Goal: Information Seeking & Learning: Check status

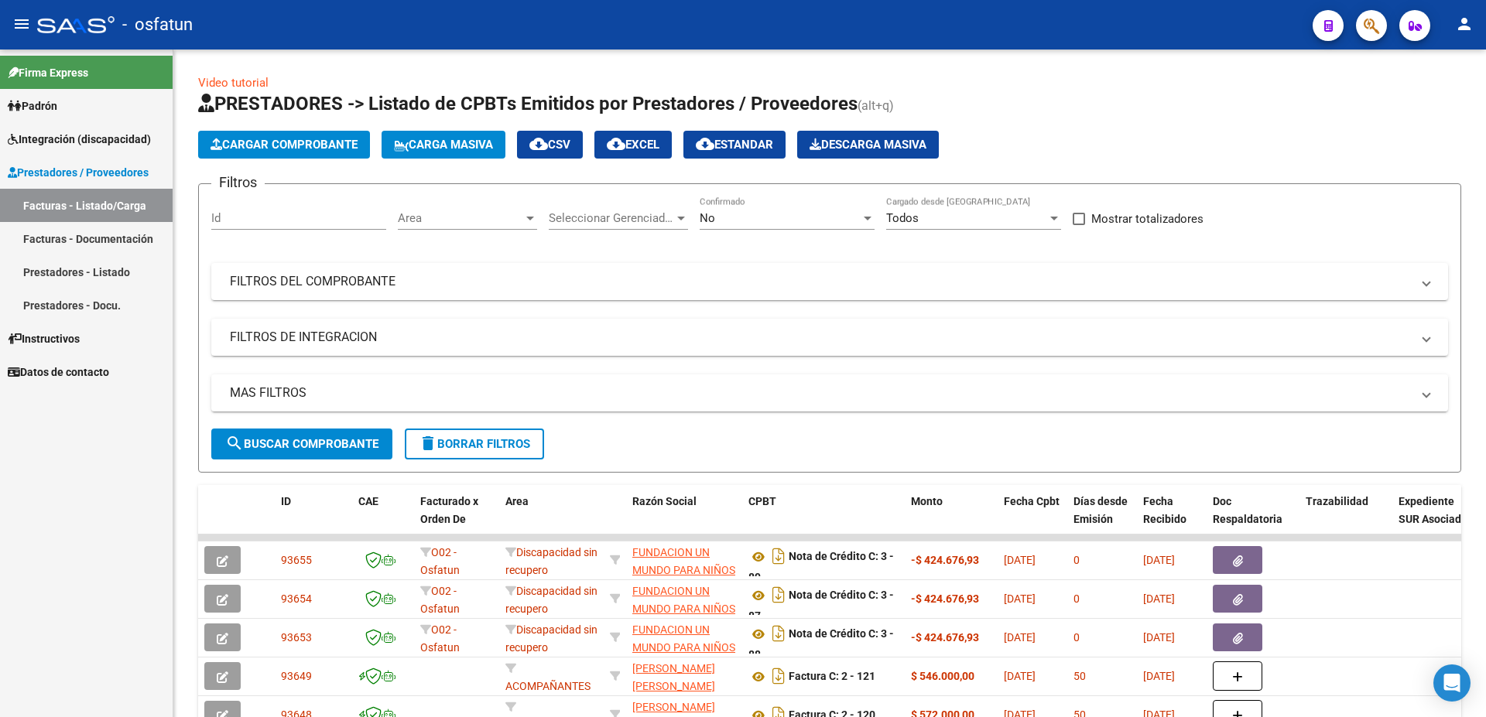
scroll to position [1, 0]
click at [67, 166] on span "Prestadores / Proveedores" at bounding box center [78, 172] width 141 height 17
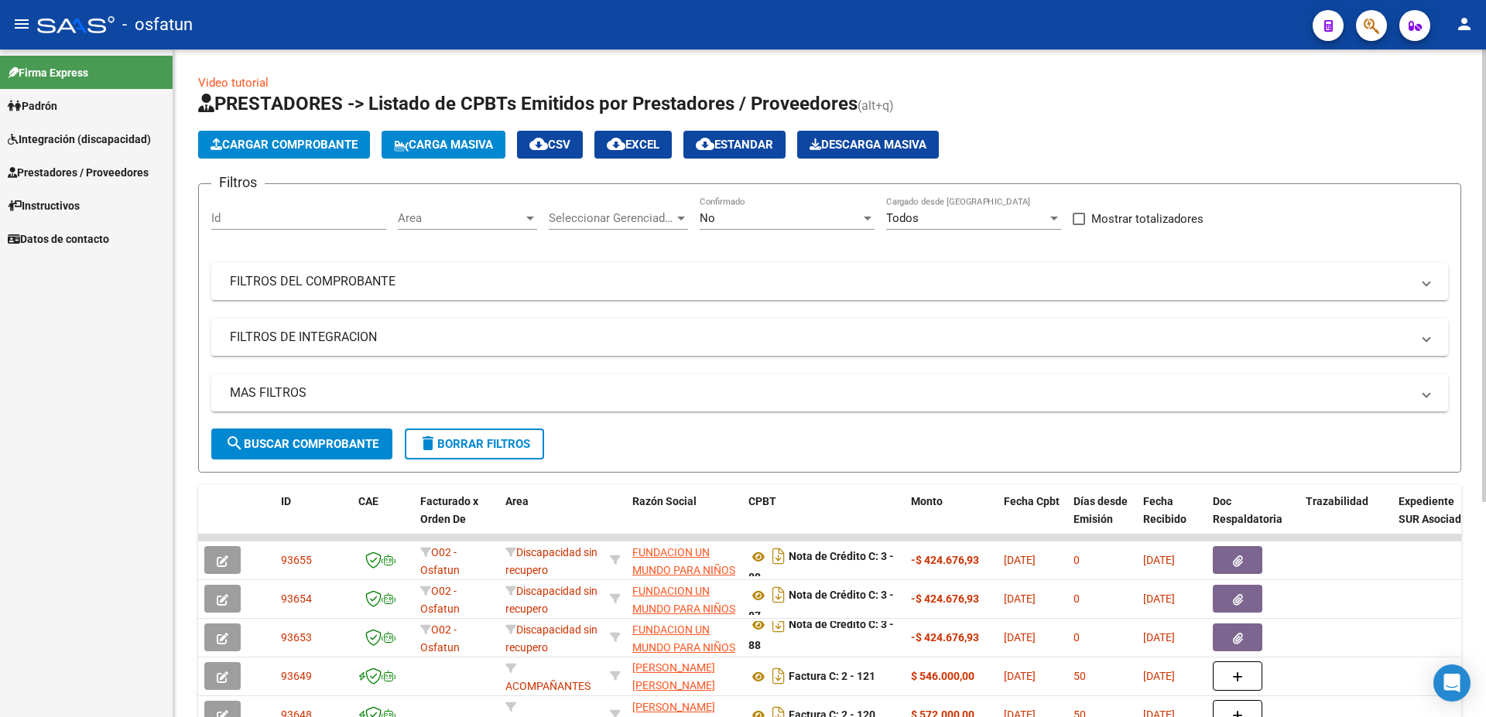
click at [624, 214] on span "Seleccionar Gerenciador" at bounding box center [611, 218] width 125 height 14
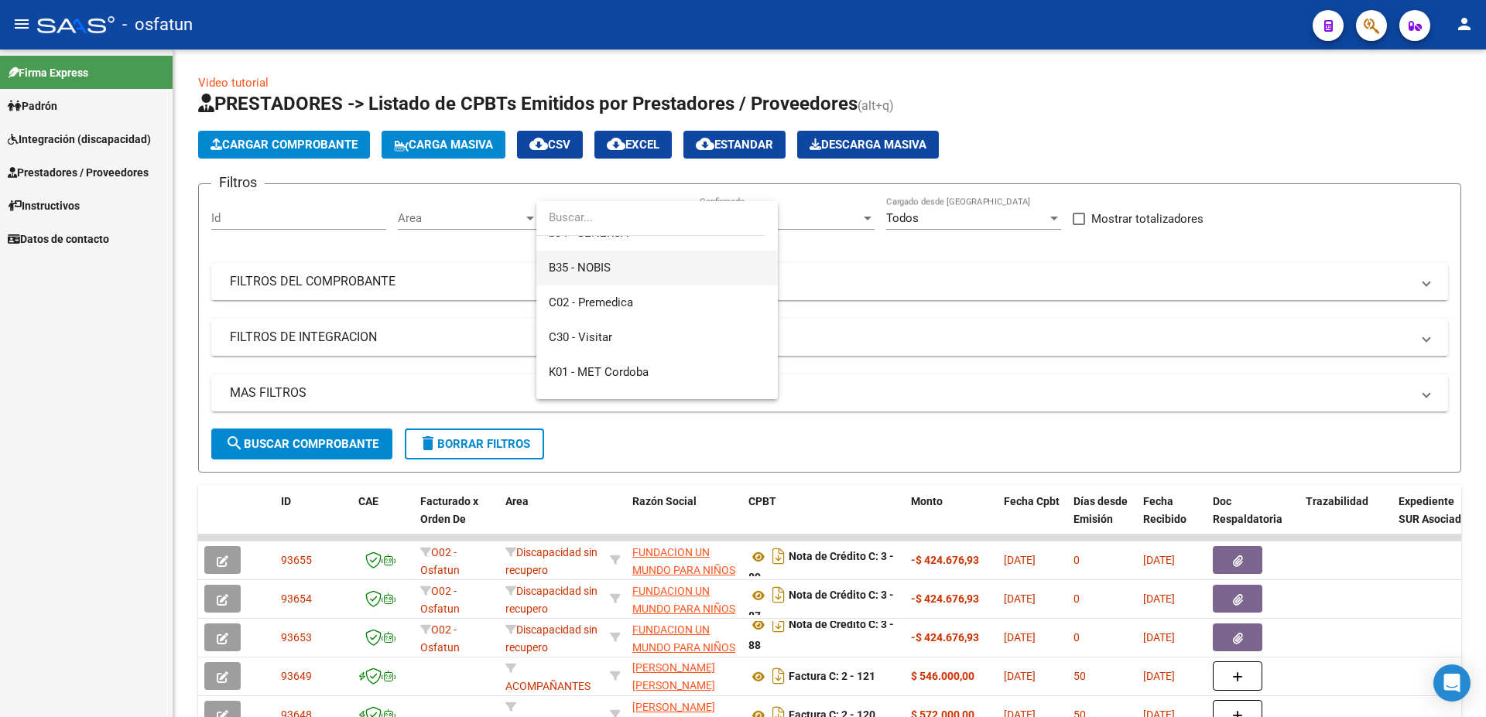
click at [674, 272] on span "B35 - NOBIS" at bounding box center [657, 268] width 217 height 35
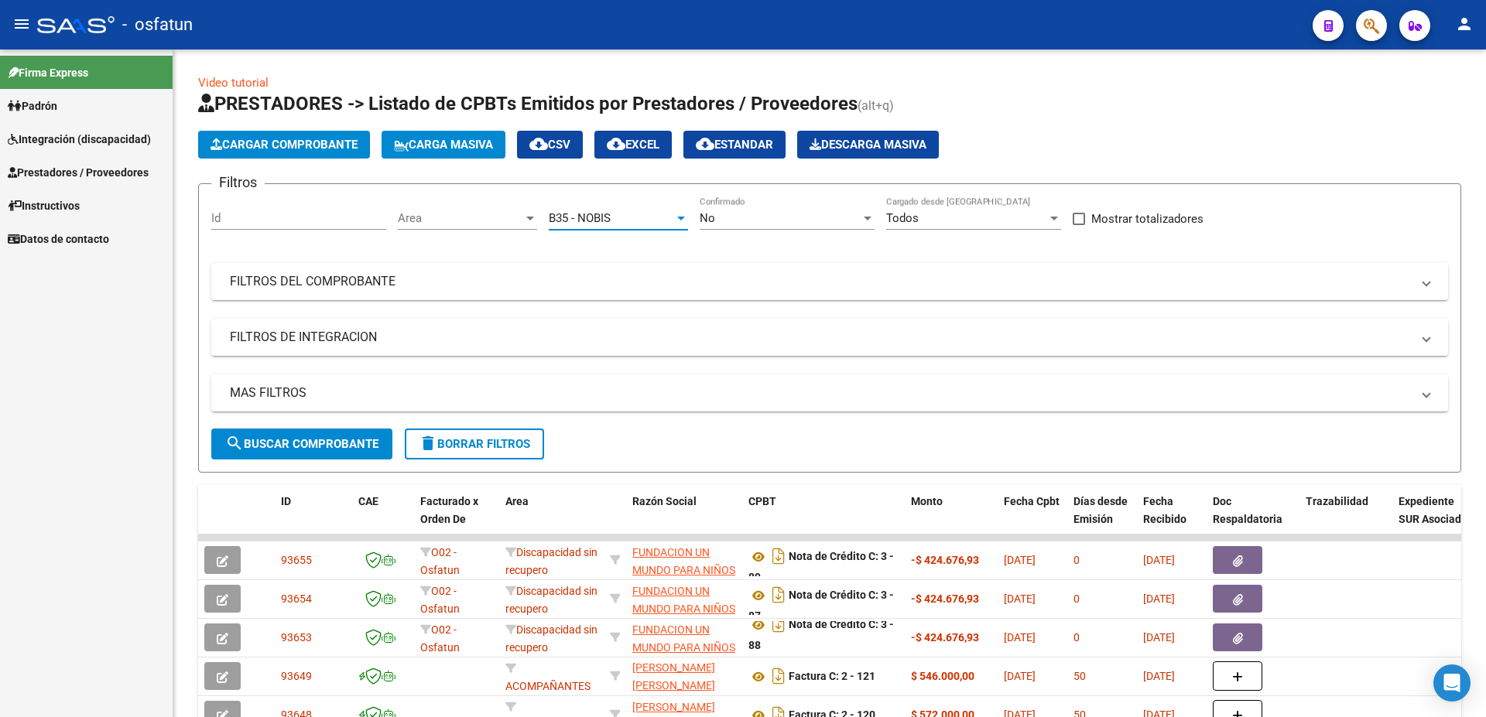
scroll to position [418, 0]
click at [275, 280] on mat-panel-title "FILTROS DEL COMPROBANTE" at bounding box center [820, 281] width 1181 height 17
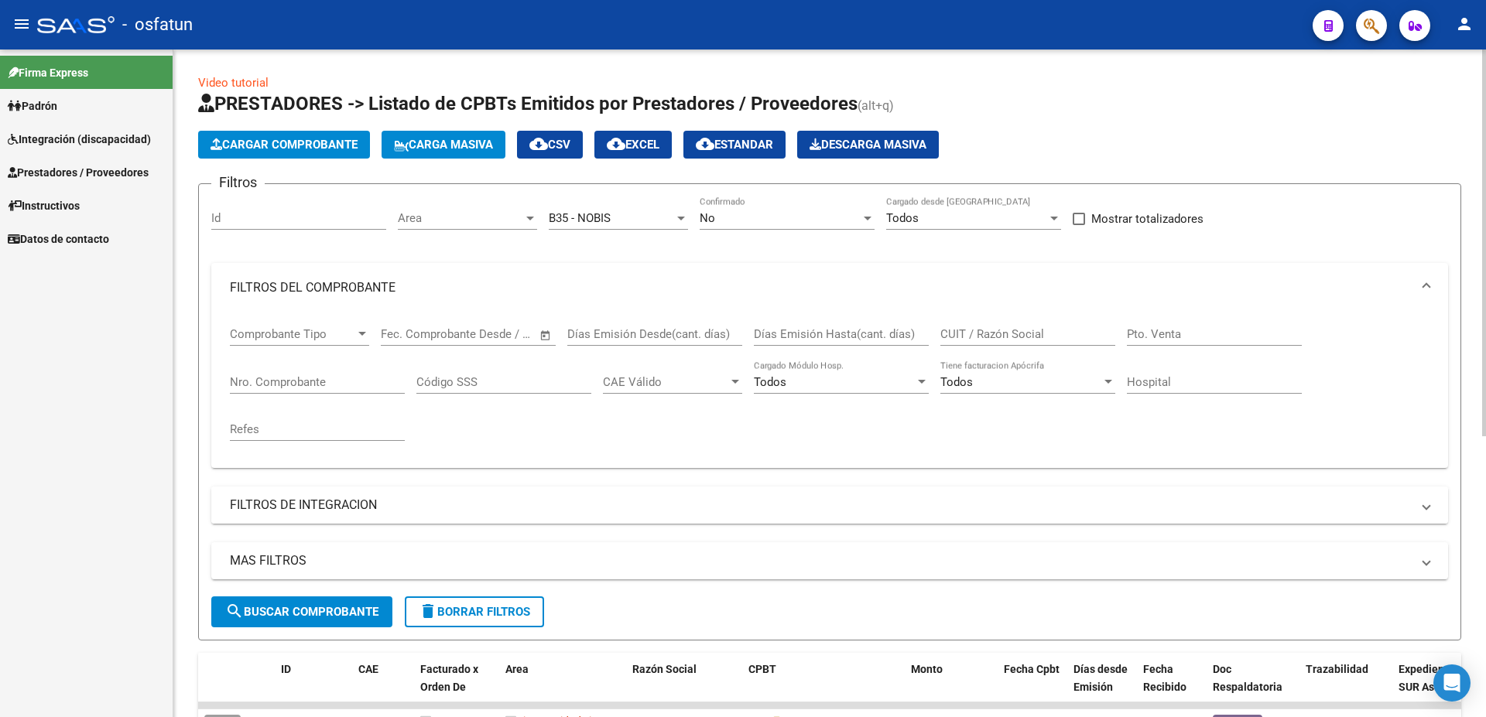
click at [273, 512] on mat-panel-title "FILTROS DE INTEGRACION" at bounding box center [820, 505] width 1181 height 17
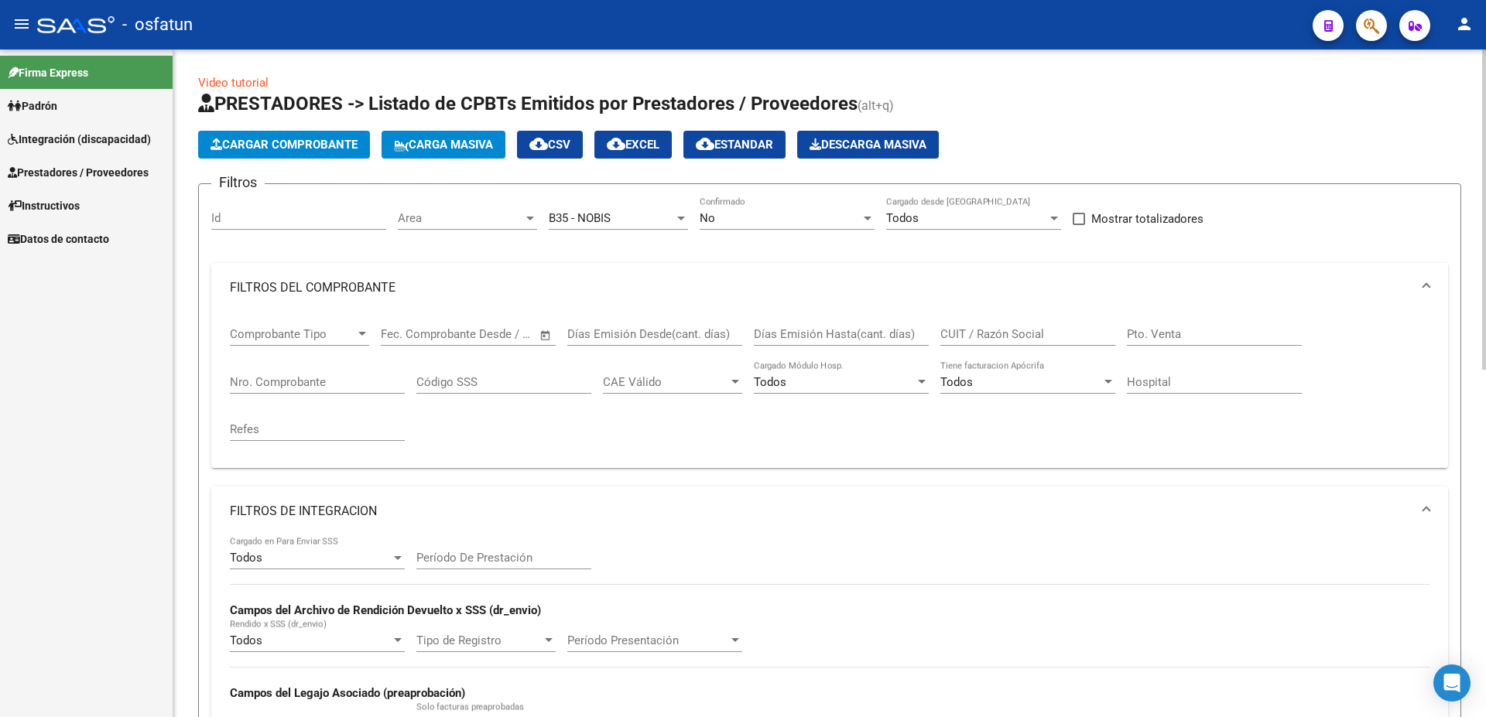
click at [973, 338] on input "CUIT / Razón Social" at bounding box center [1027, 334] width 175 height 14
click at [990, 342] on div "CUIT / Razón Social" at bounding box center [1027, 329] width 175 height 33
click at [989, 336] on input "CUIT / Razón Social" at bounding box center [1027, 334] width 175 height 14
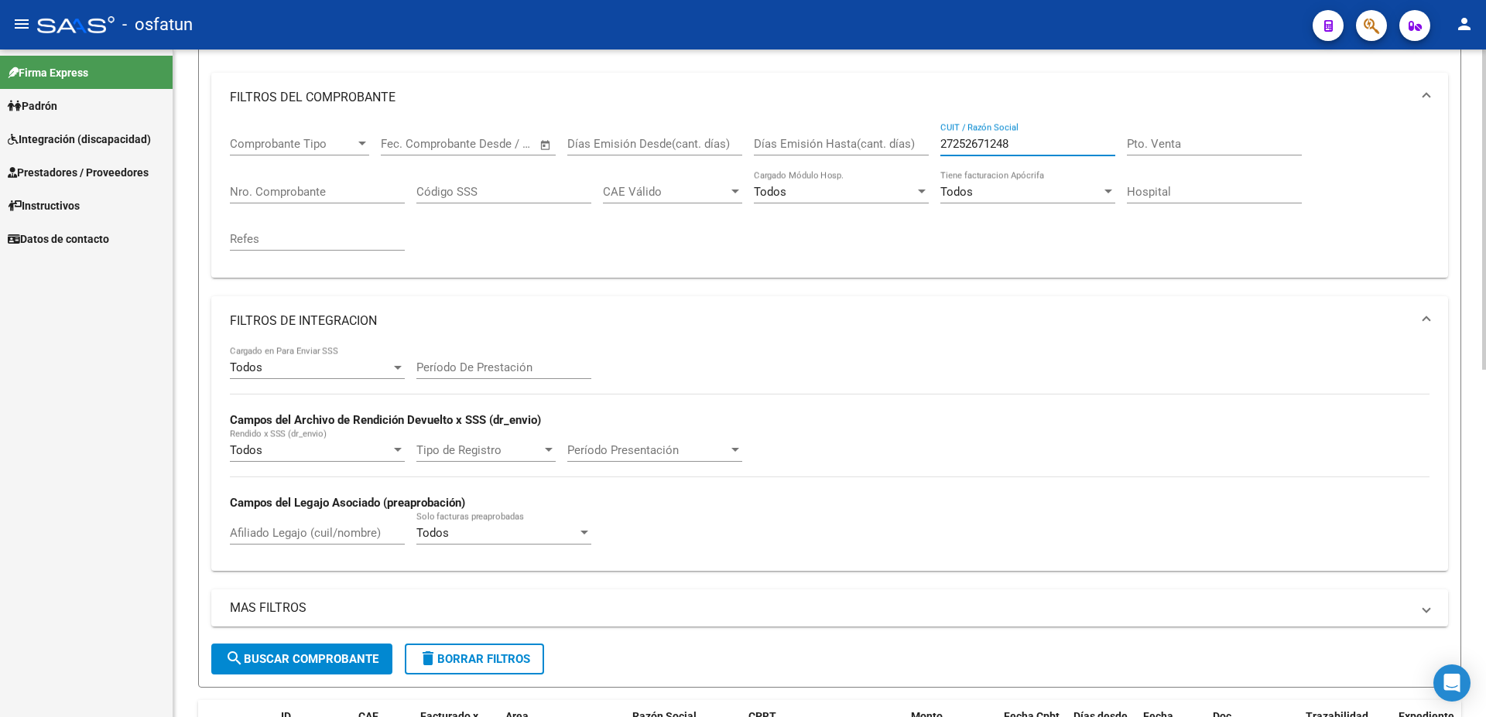
scroll to position [251, 0]
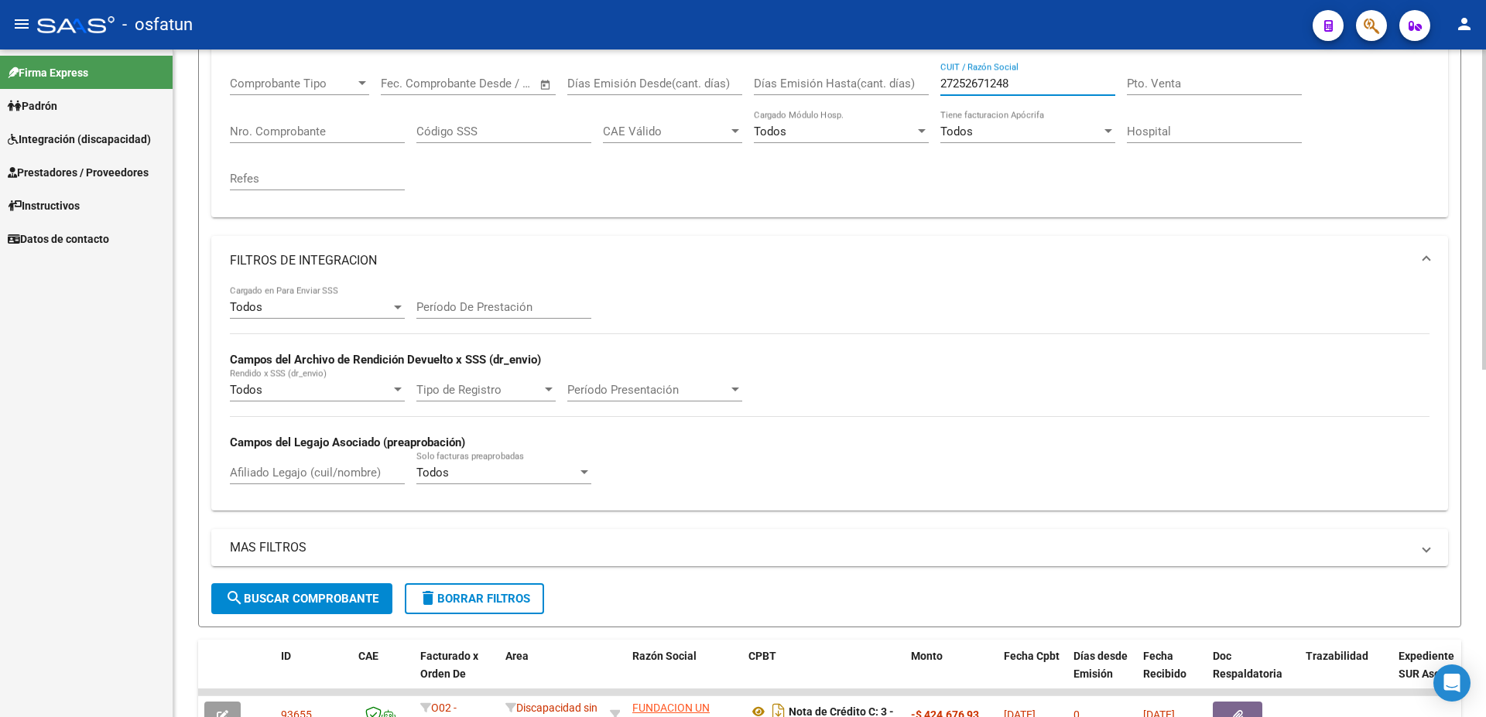
type input "27252671248"
click at [301, 597] on span "search Buscar Comprobante" at bounding box center [301, 599] width 153 height 14
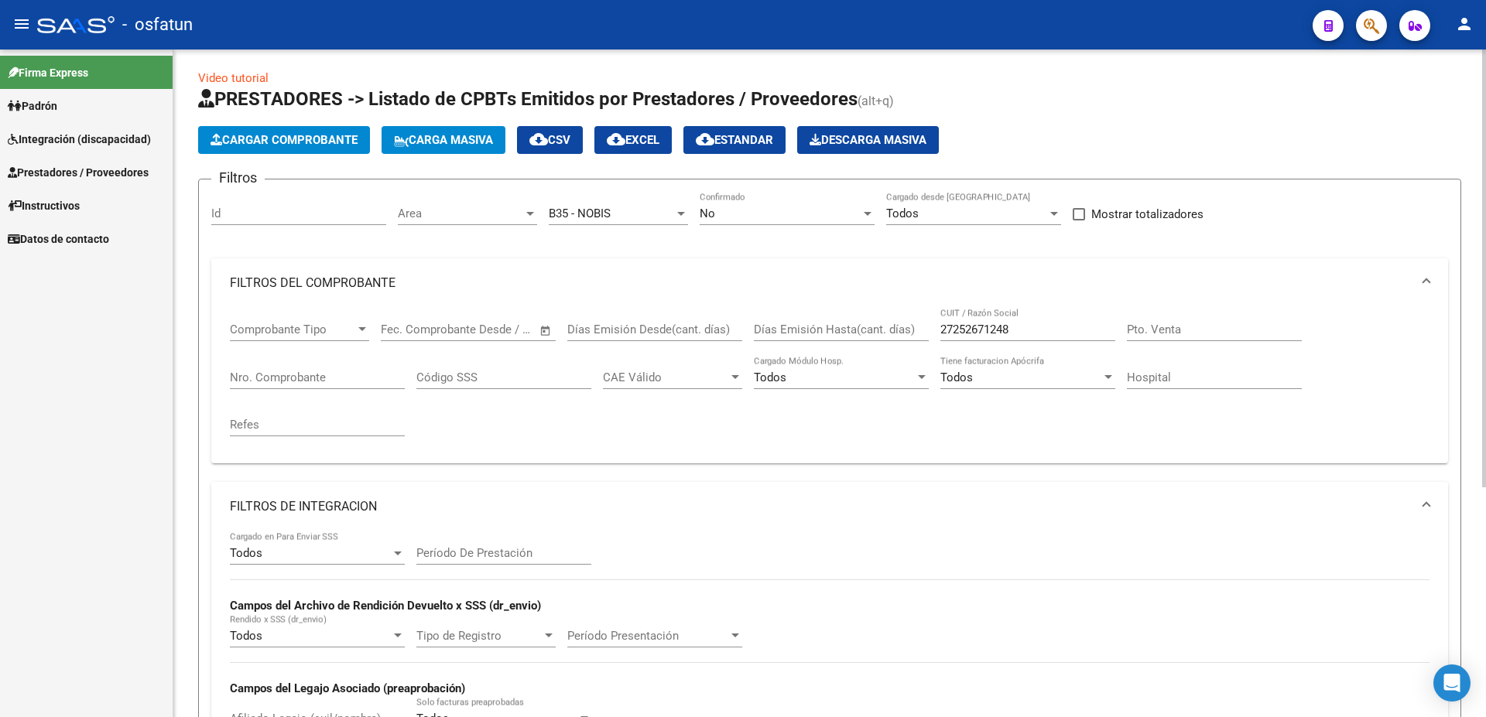
scroll to position [0, 0]
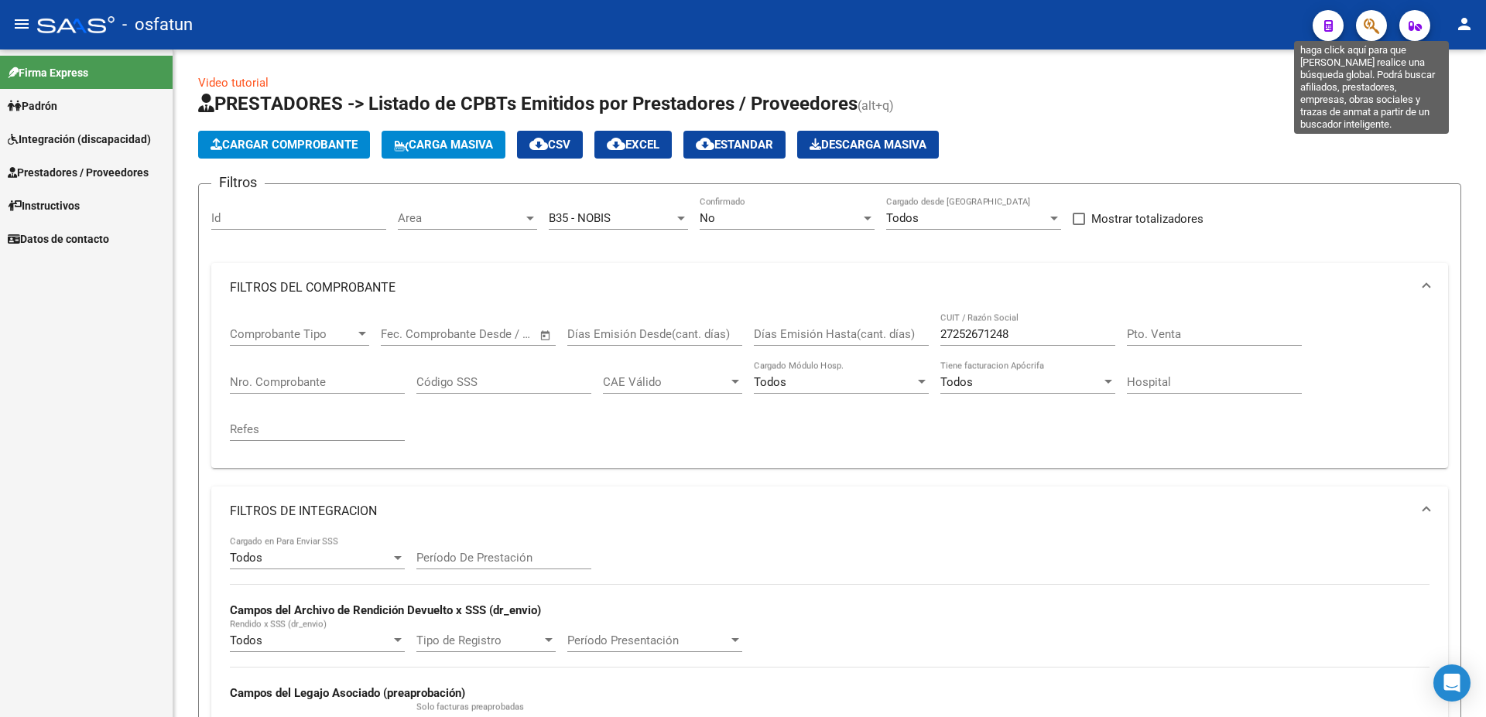
click at [1363, 32] on icon "button" at bounding box center [1370, 26] width 15 height 18
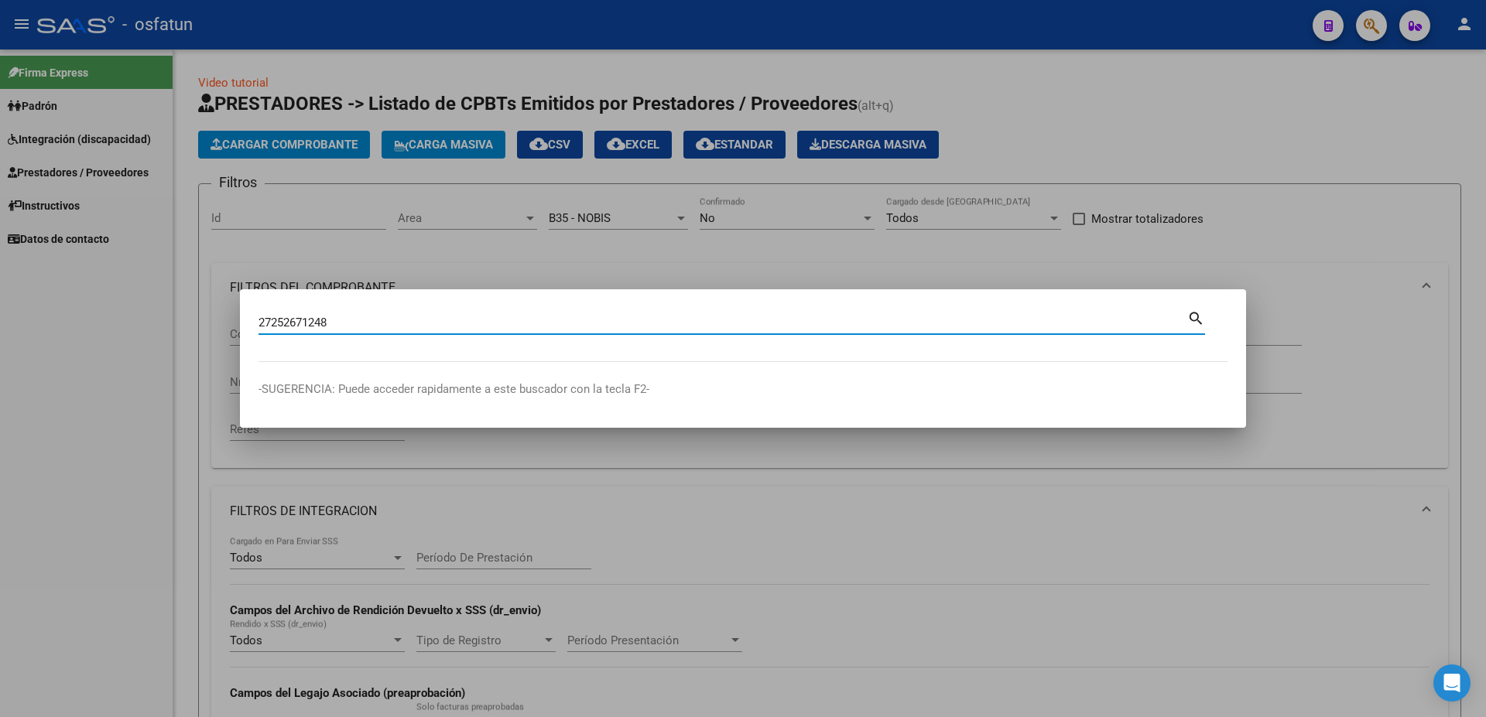
type input "27252671248"
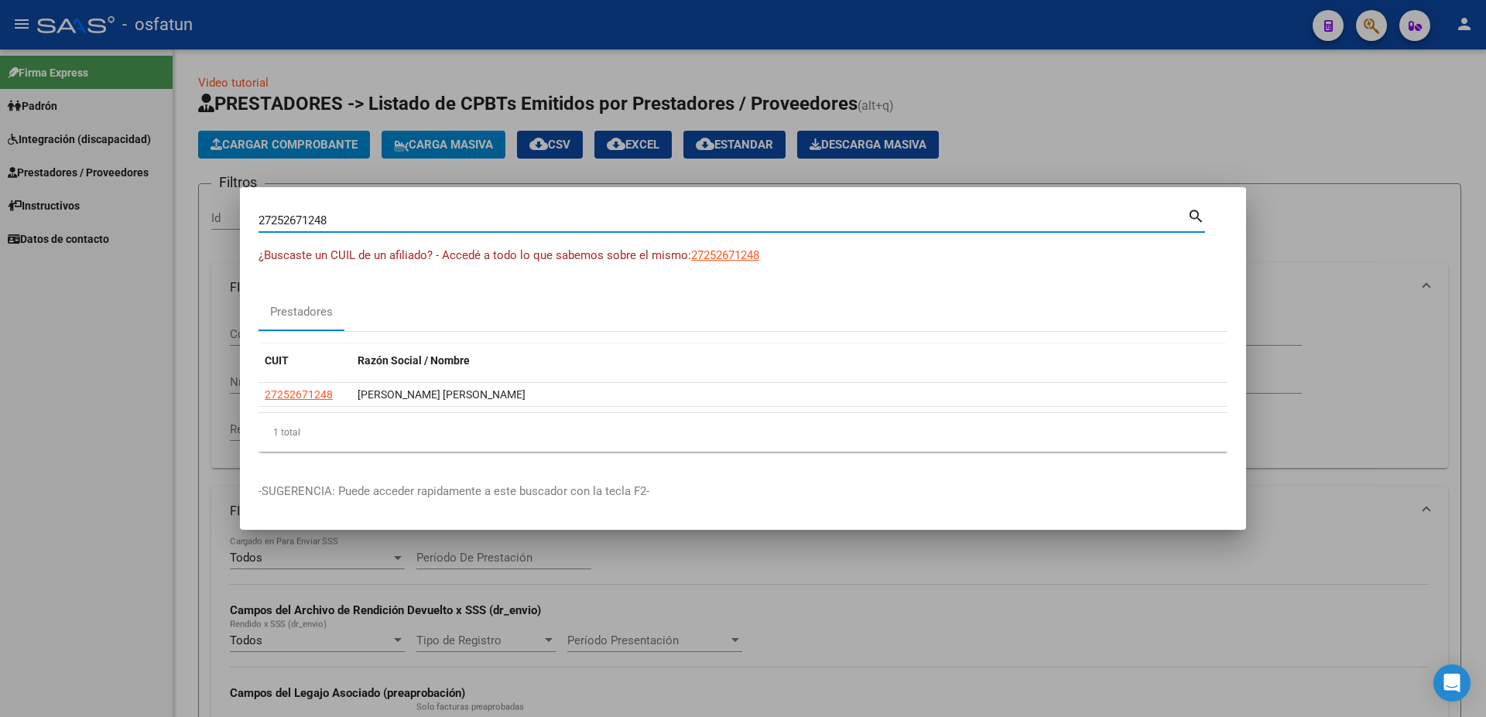
click at [298, 227] on input "27252671248" at bounding box center [722, 221] width 928 height 14
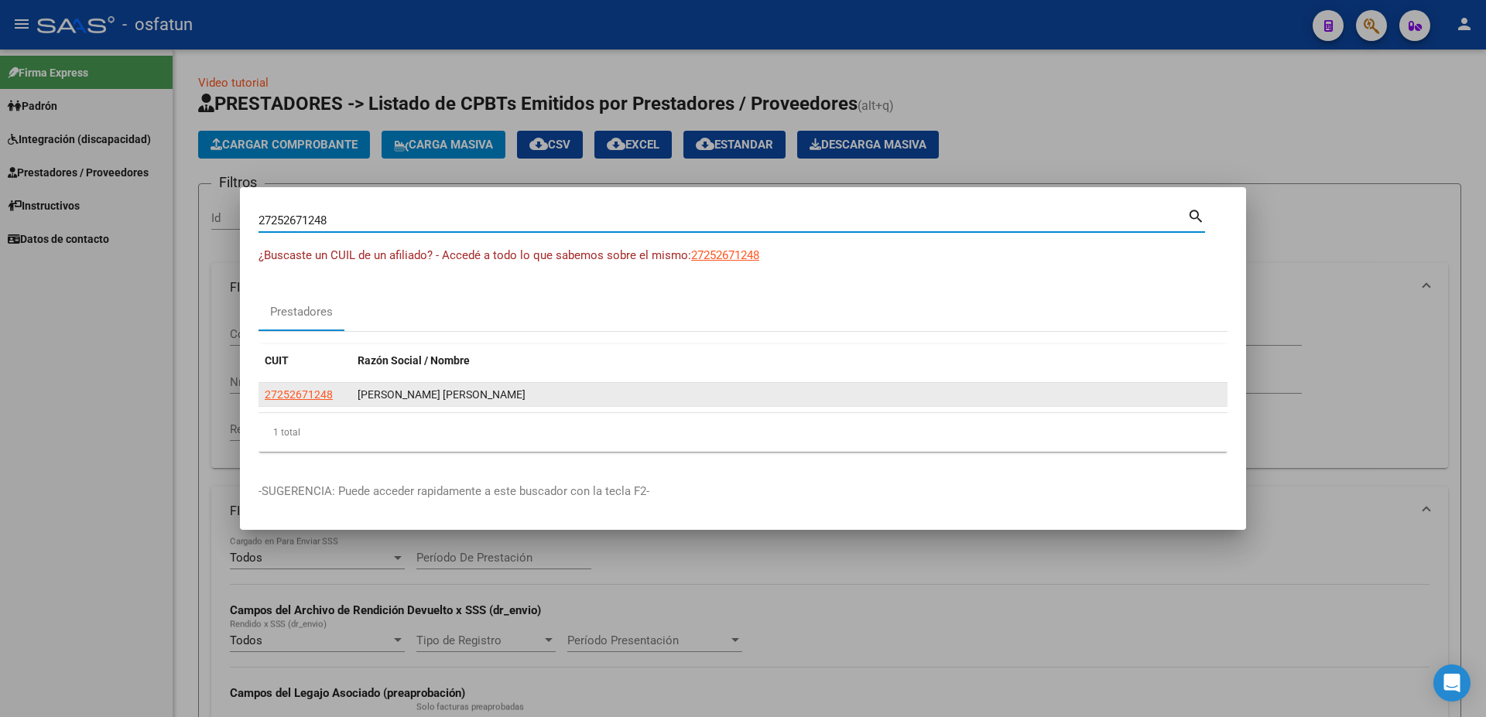
click at [408, 401] on div "[PERSON_NAME] [PERSON_NAME]" at bounding box center [788, 395] width 863 height 18
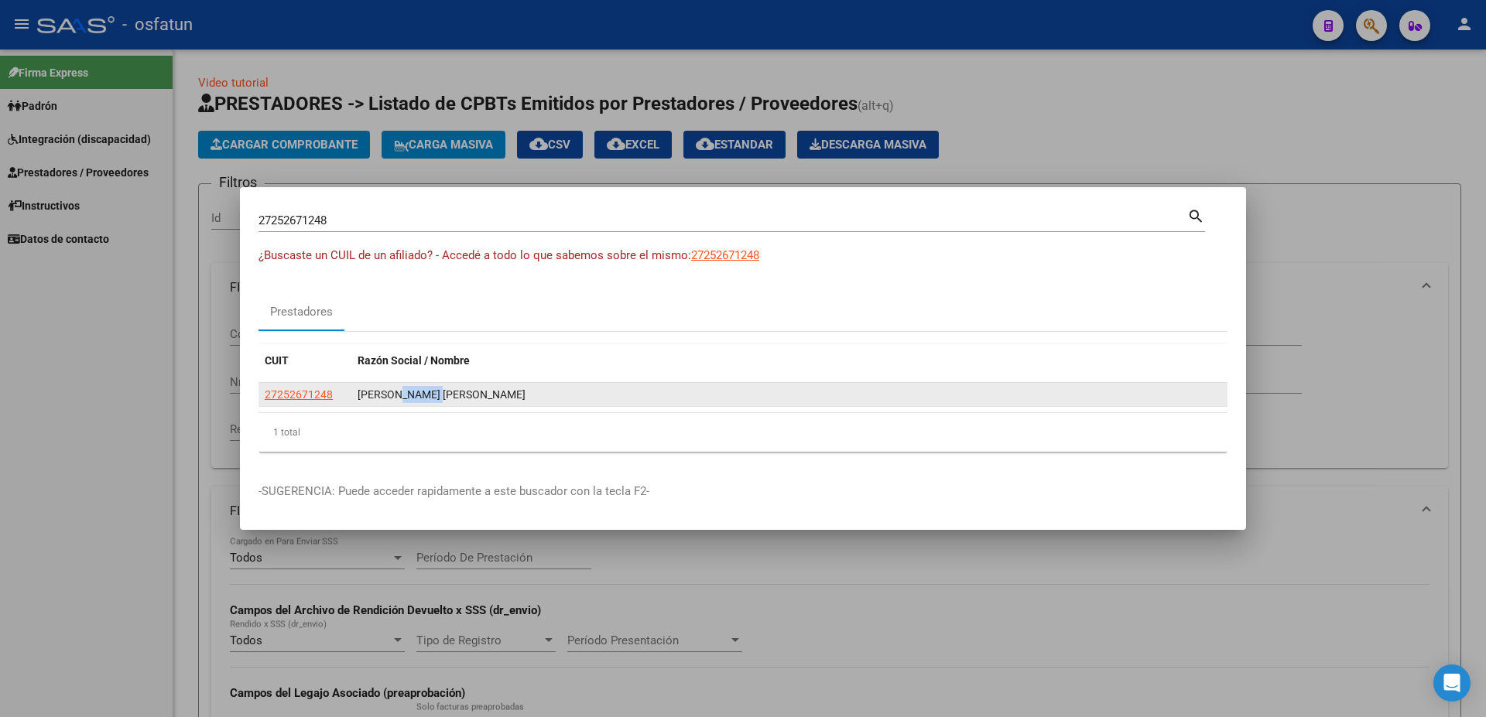
click at [409, 401] on div "[PERSON_NAME] [PERSON_NAME]" at bounding box center [788, 395] width 863 height 18
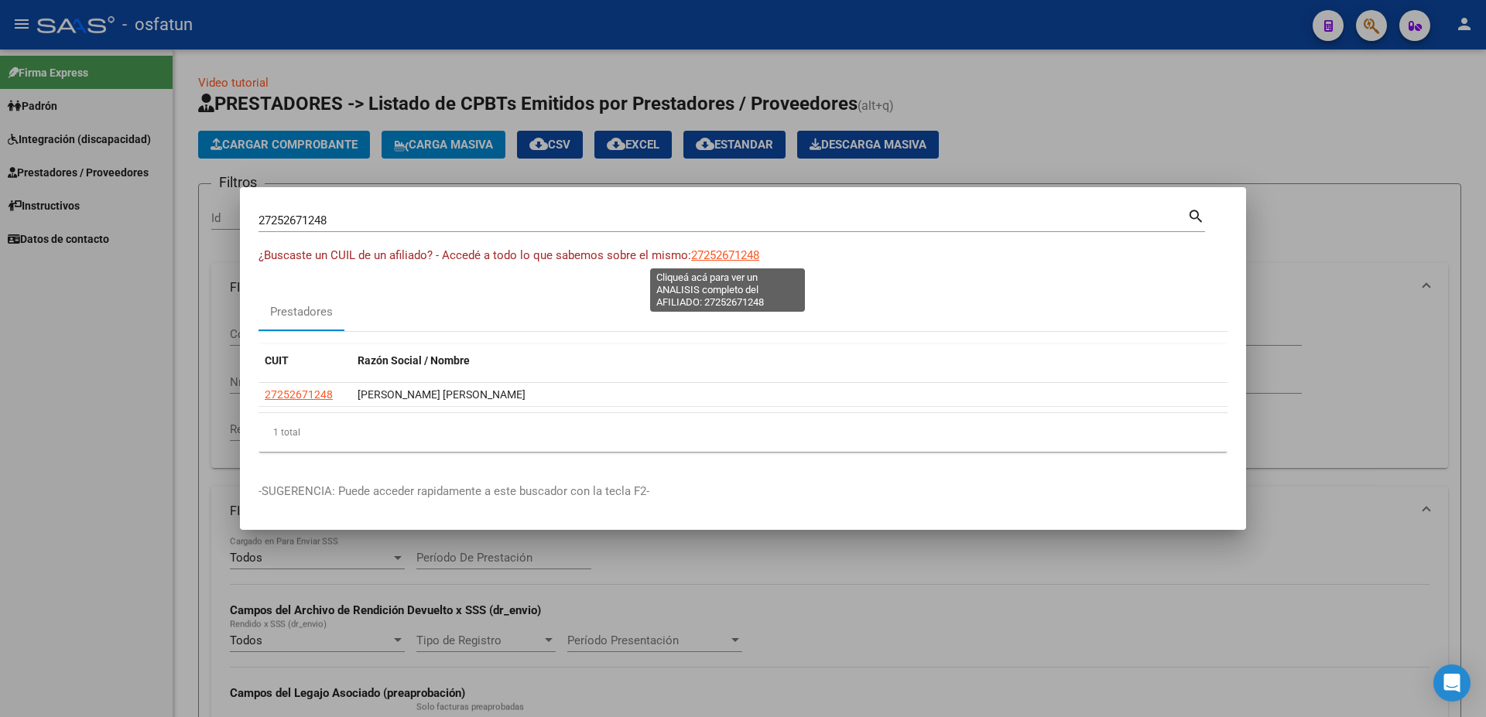
click at [736, 255] on span "27252671248" at bounding box center [725, 255] width 68 height 14
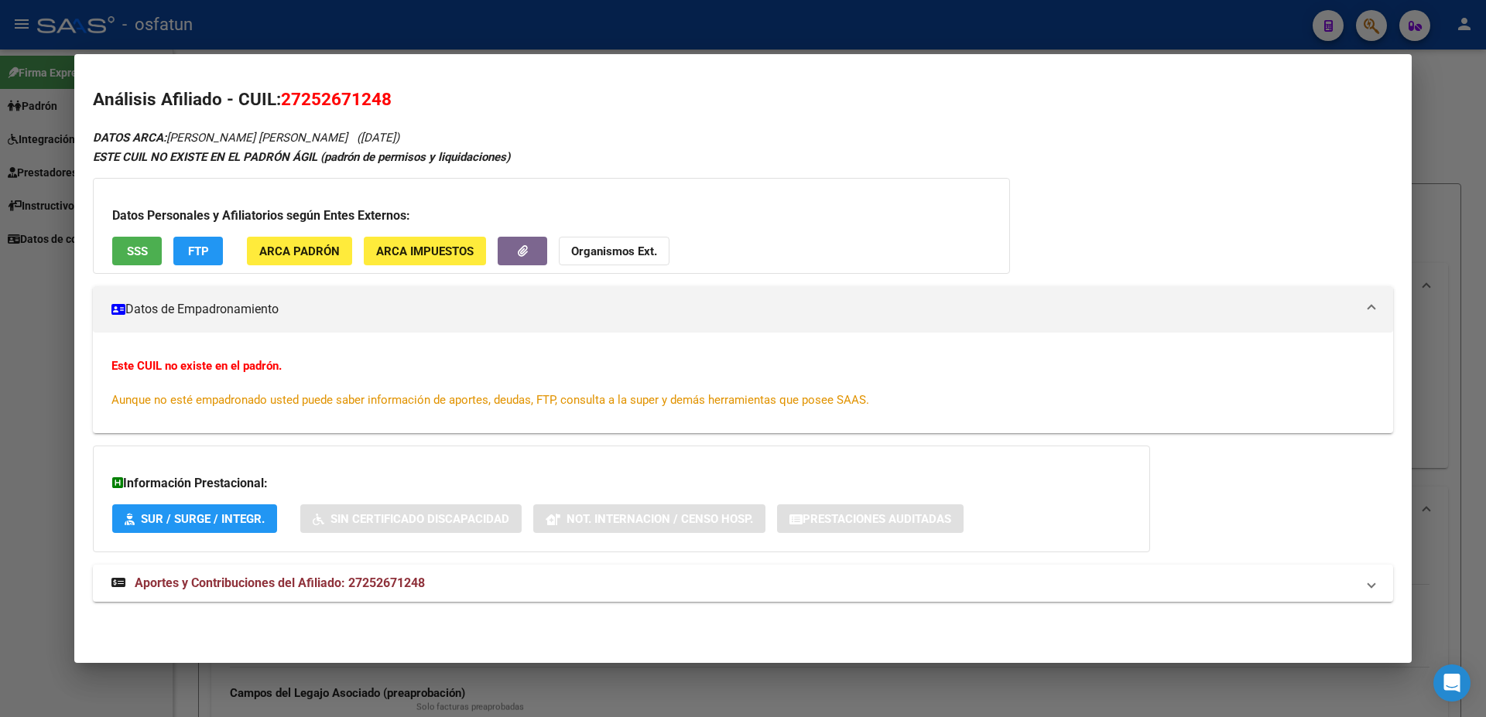
click at [1440, 147] on div at bounding box center [743, 358] width 1486 height 717
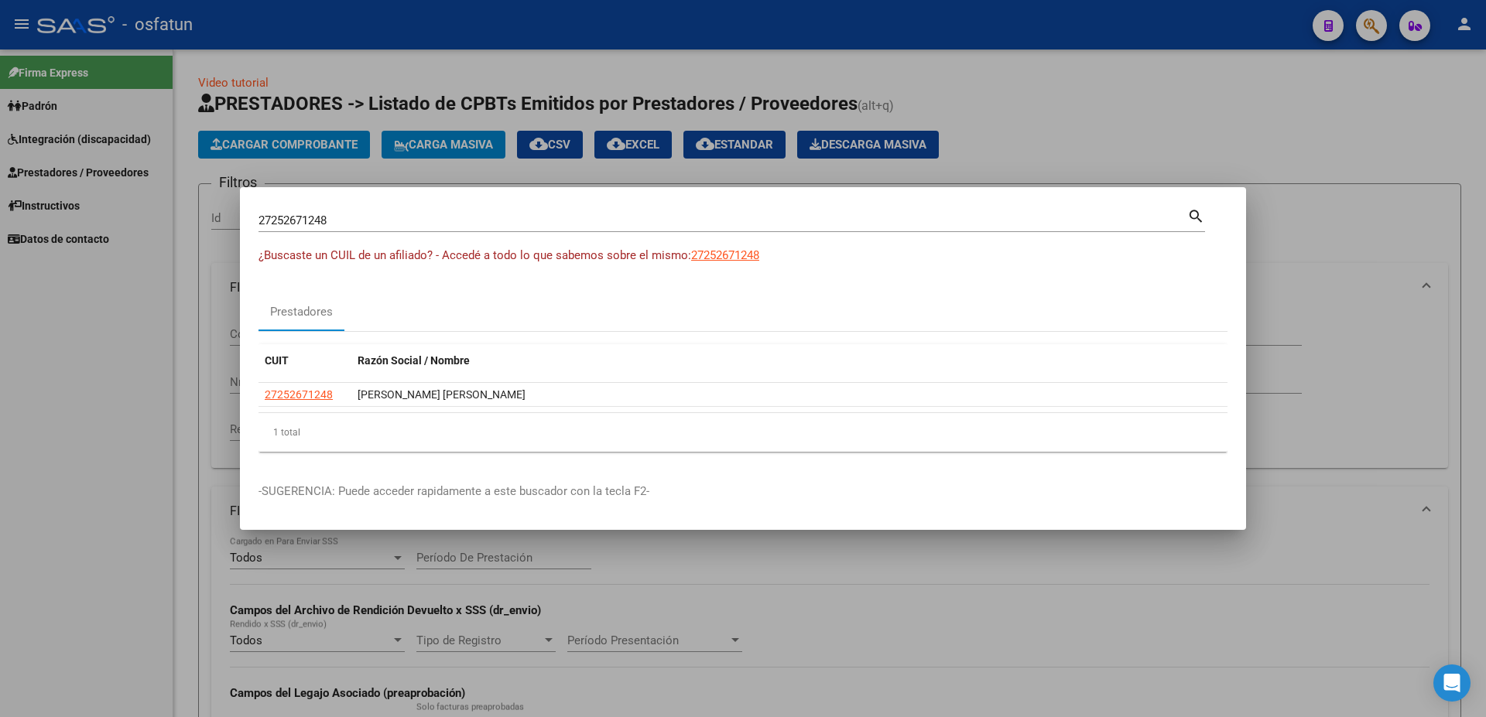
click at [1178, 122] on div at bounding box center [743, 358] width 1486 height 717
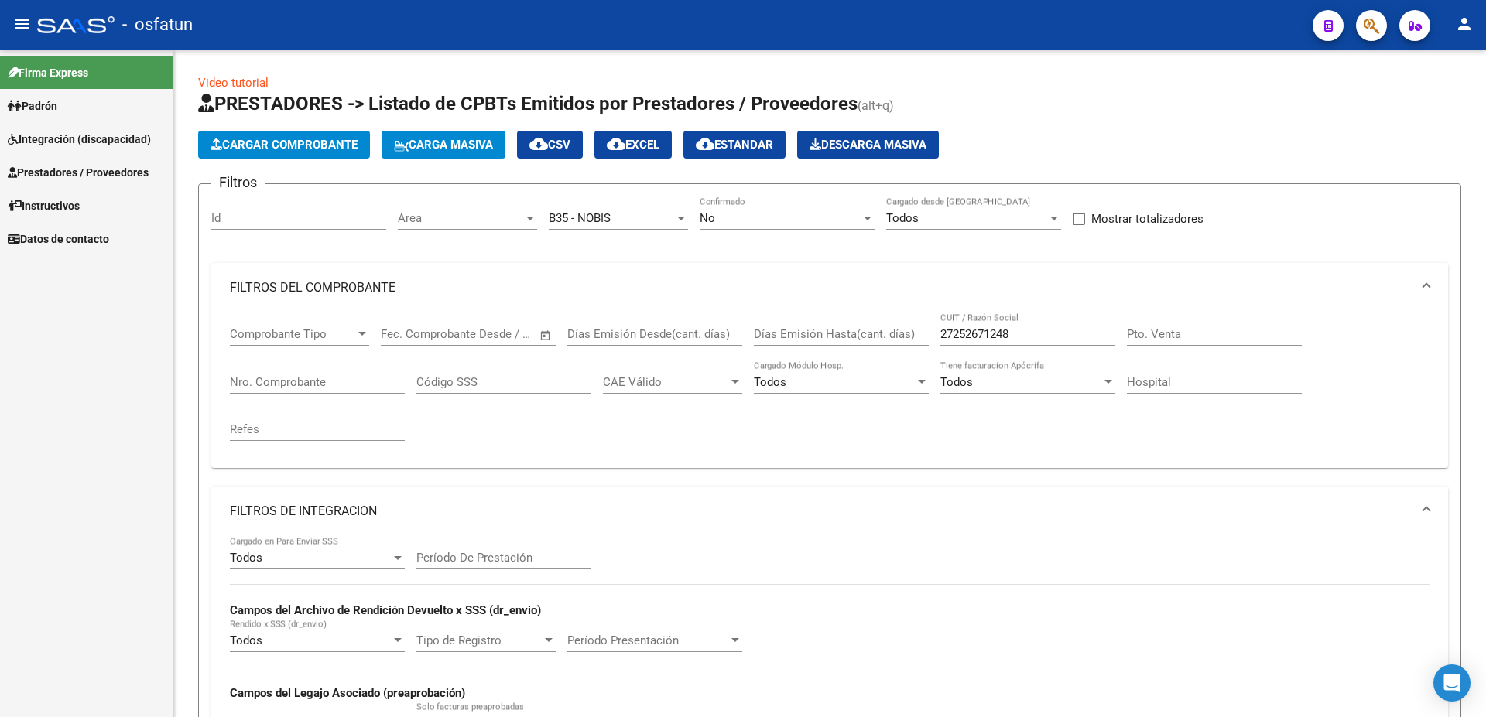
click at [48, 100] on span "Padrón" at bounding box center [33, 105] width 50 height 17
click at [70, 142] on link "Análisis Afiliado" at bounding box center [86, 138] width 173 height 33
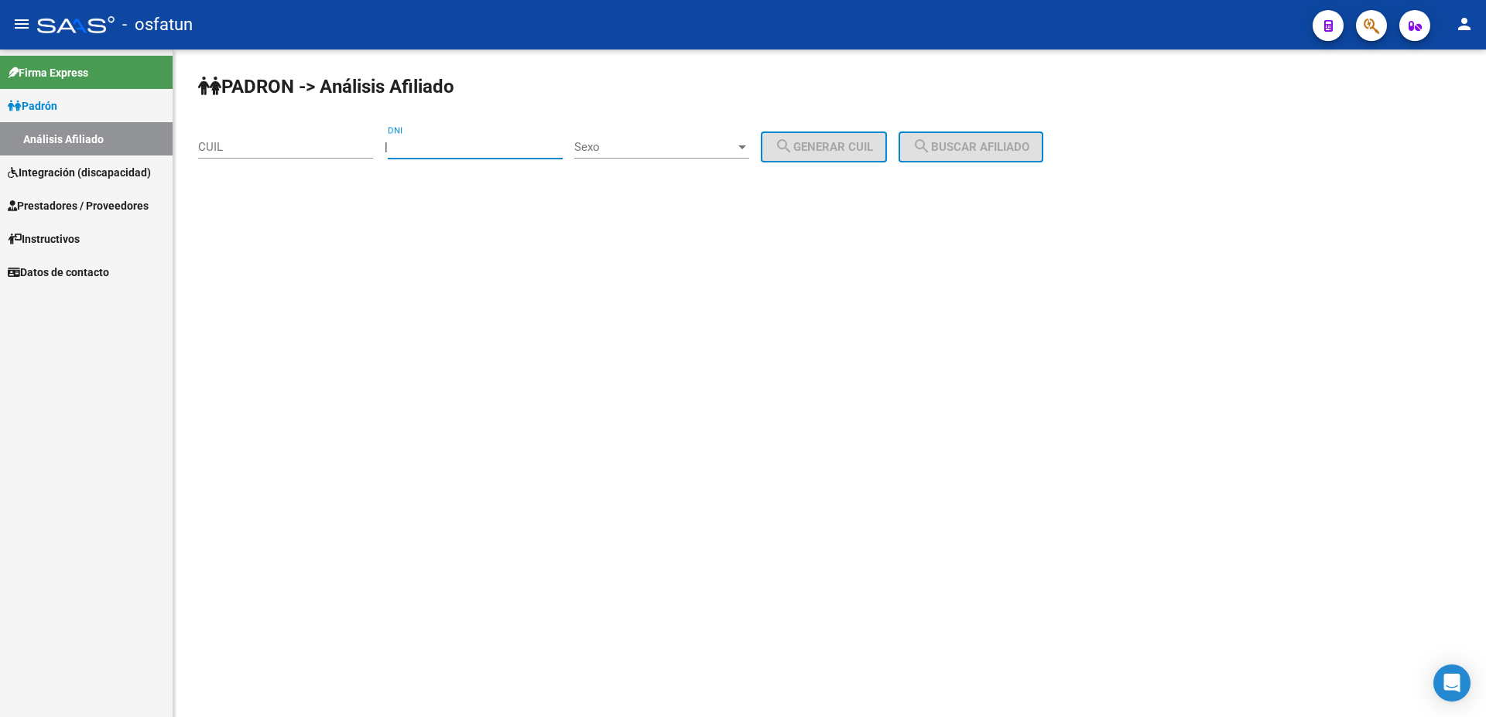
click at [440, 149] on input "DNI" at bounding box center [475, 147] width 175 height 14
click at [135, 180] on span "Integración (discapacidad)" at bounding box center [79, 172] width 143 height 17
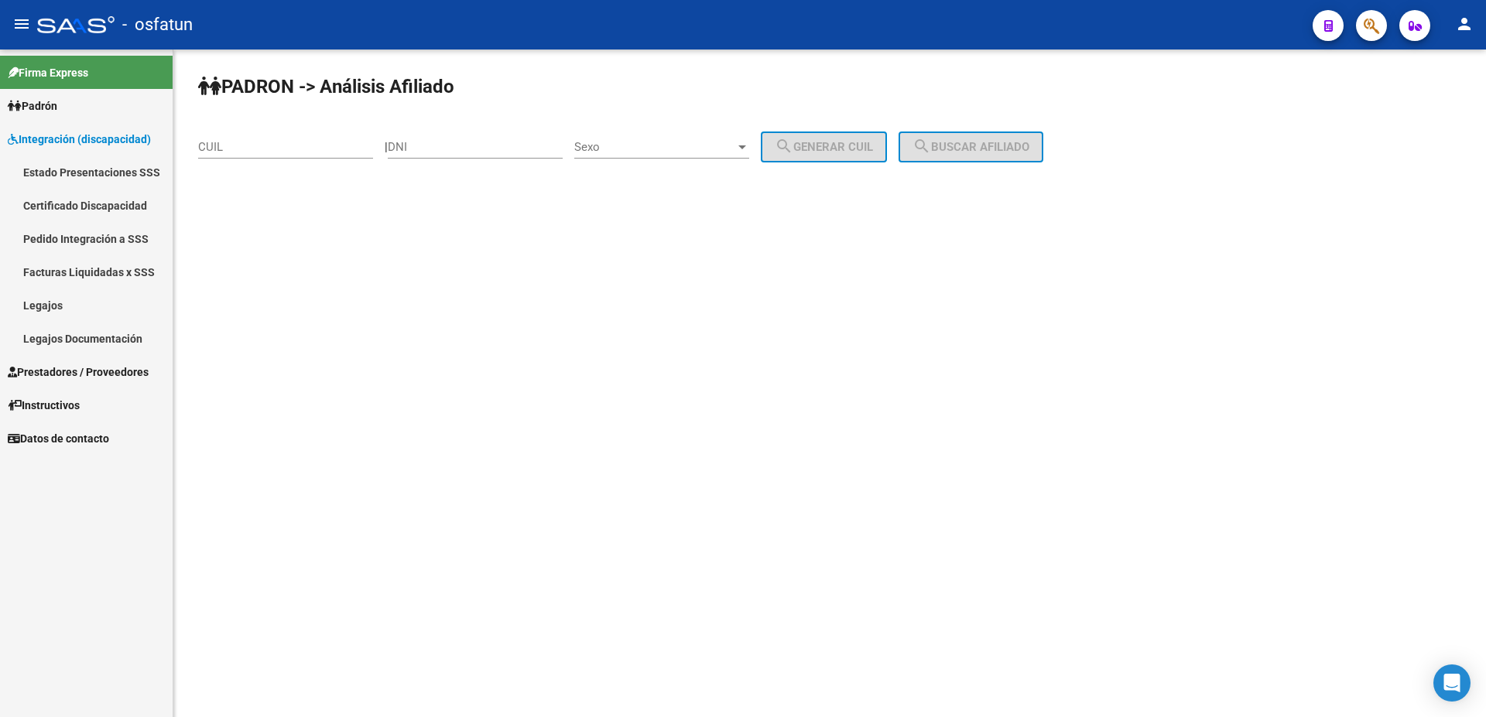
click at [117, 269] on link "Facturas Liquidadas x SSS" at bounding box center [86, 271] width 173 height 33
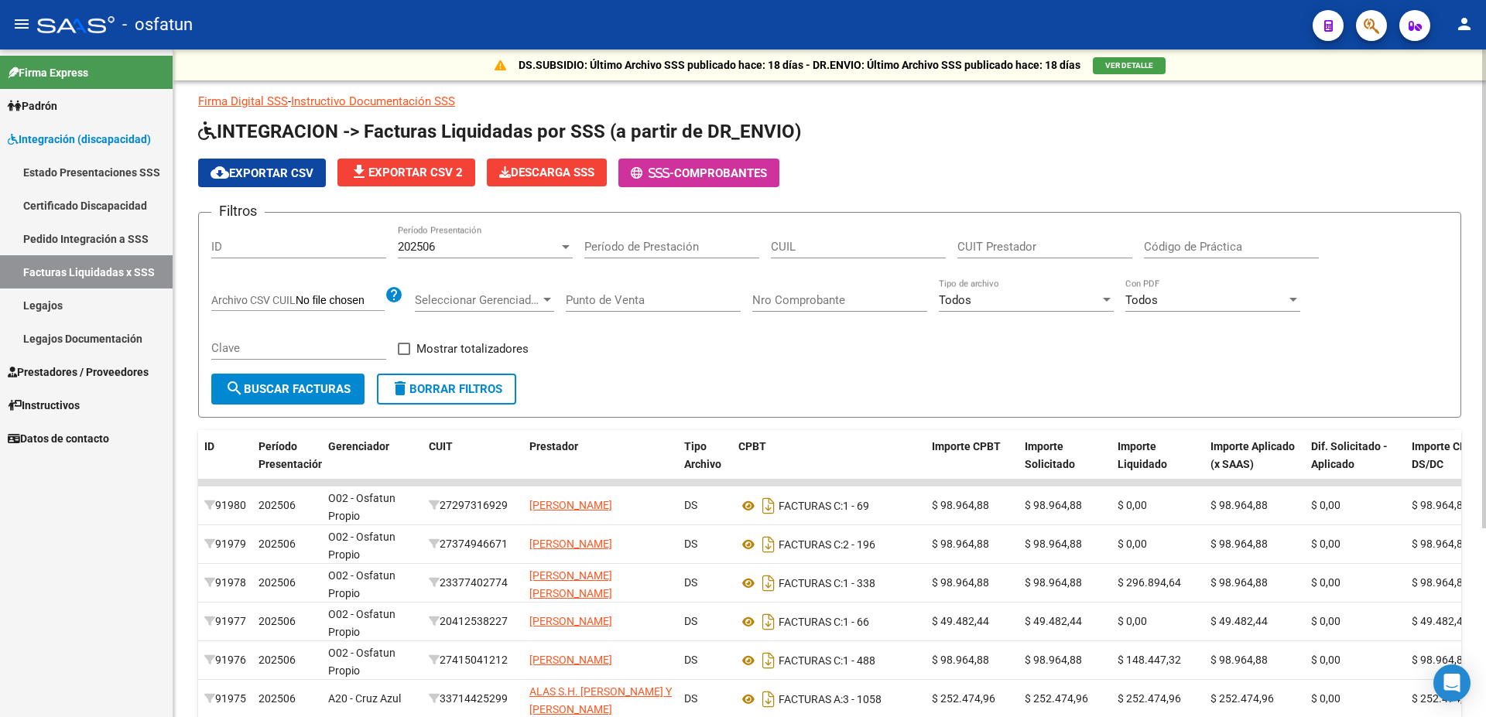
click at [1018, 247] on input "CUIT Prestador" at bounding box center [1044, 247] width 175 height 14
click at [1017, 247] on input "CUIT Prestador" at bounding box center [1044, 247] width 175 height 14
click at [572, 247] on div at bounding box center [566, 247] width 14 height 12
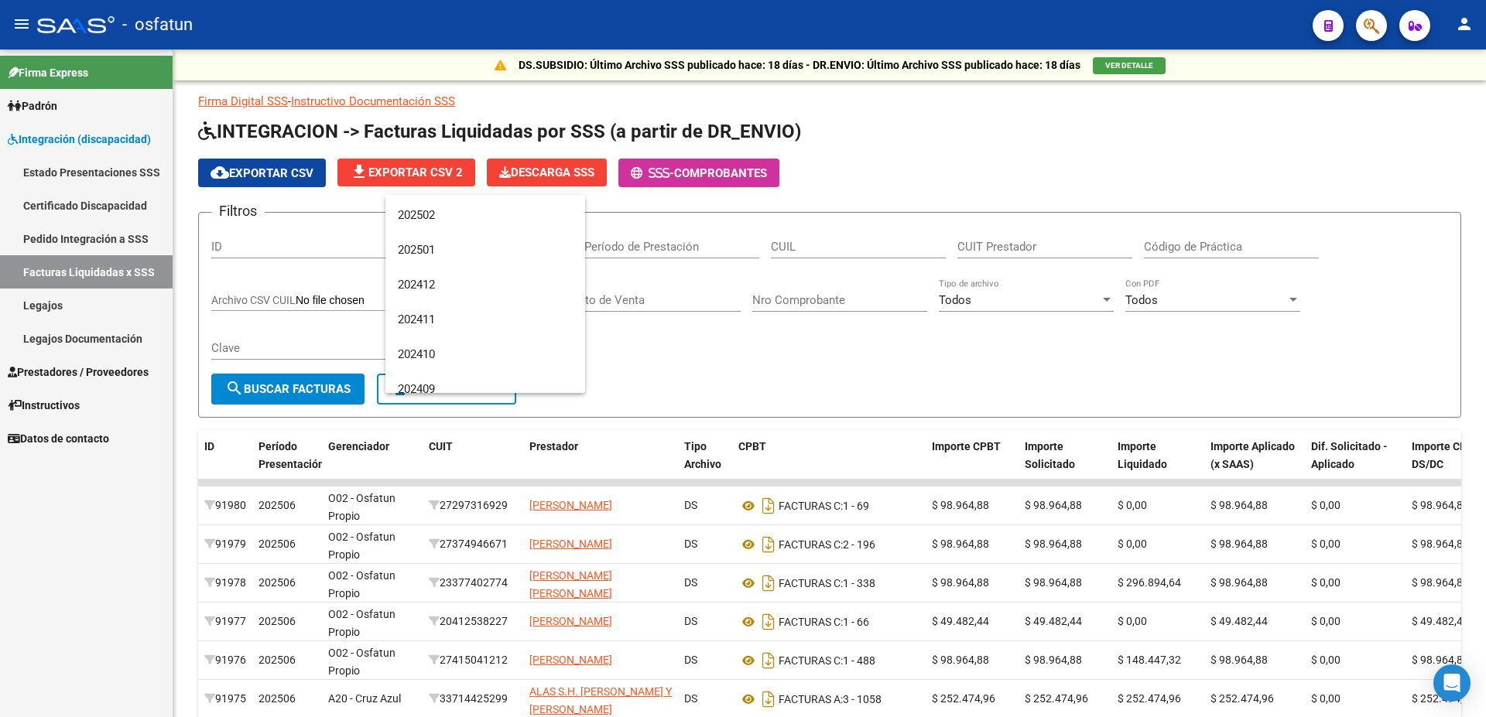
scroll to position [209, 0]
click at [435, 312] on span "202410" at bounding box center [485, 316] width 175 height 35
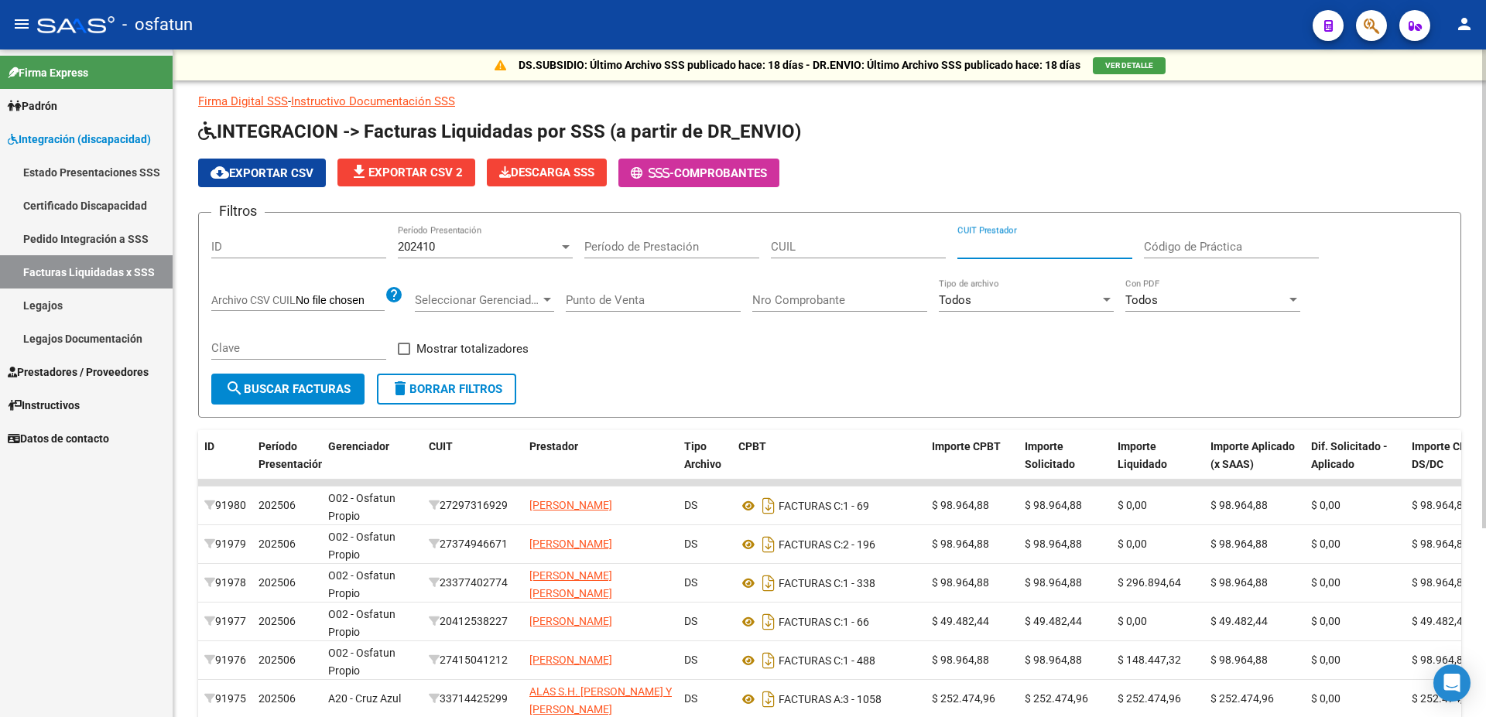
click at [995, 250] on input "CUIT Prestador" at bounding box center [1044, 247] width 175 height 14
type input "27-25267124-8"
click at [320, 402] on button "search Buscar Facturas" at bounding box center [287, 389] width 153 height 31
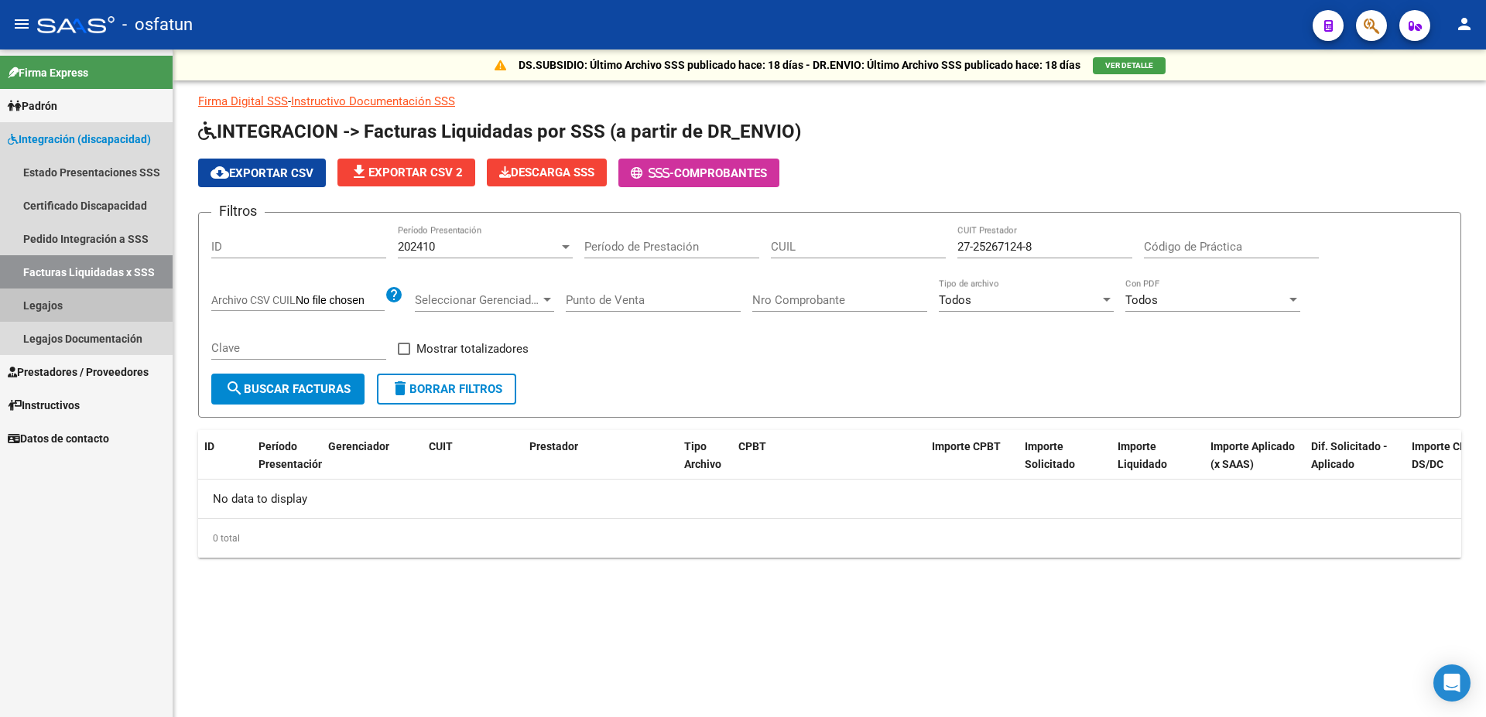
click at [68, 306] on link "Legajos" at bounding box center [86, 305] width 173 height 33
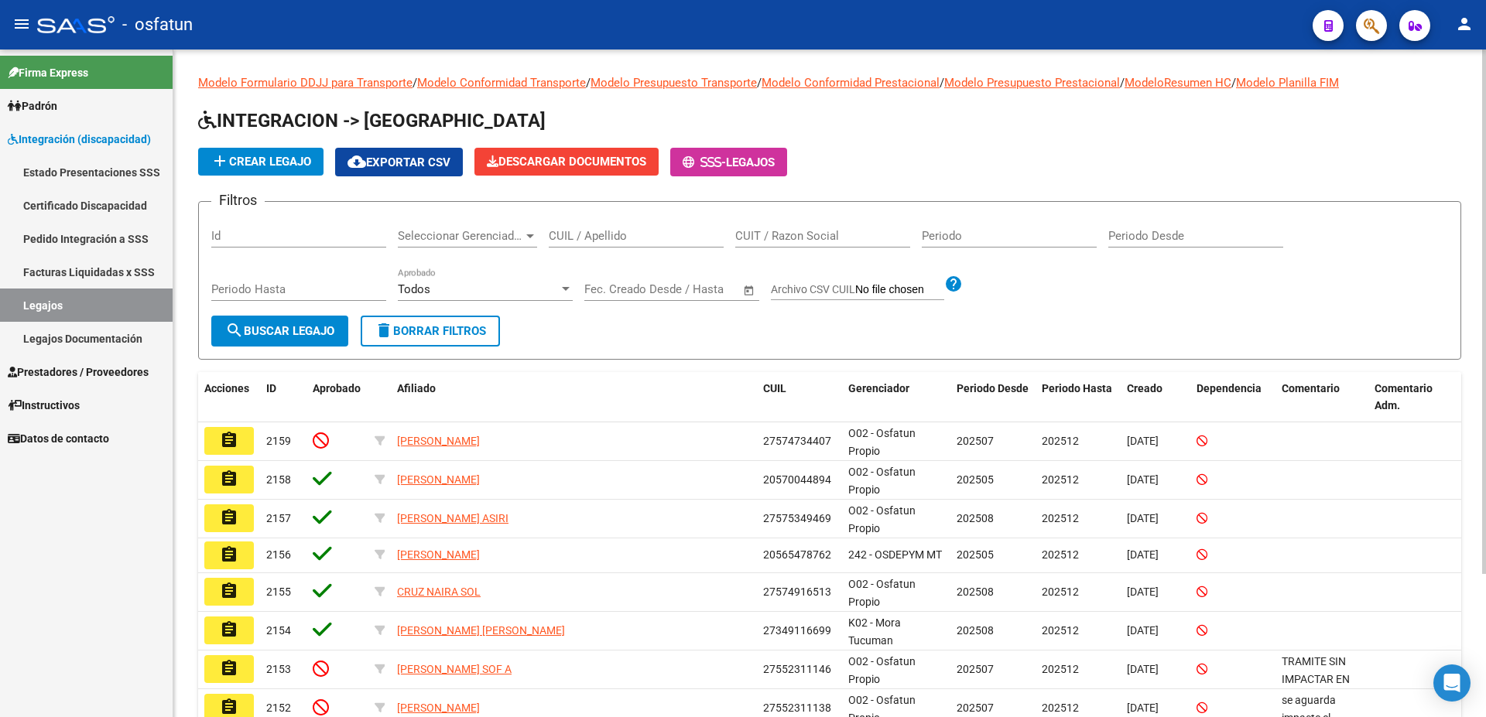
click at [523, 238] on div at bounding box center [530, 236] width 14 height 12
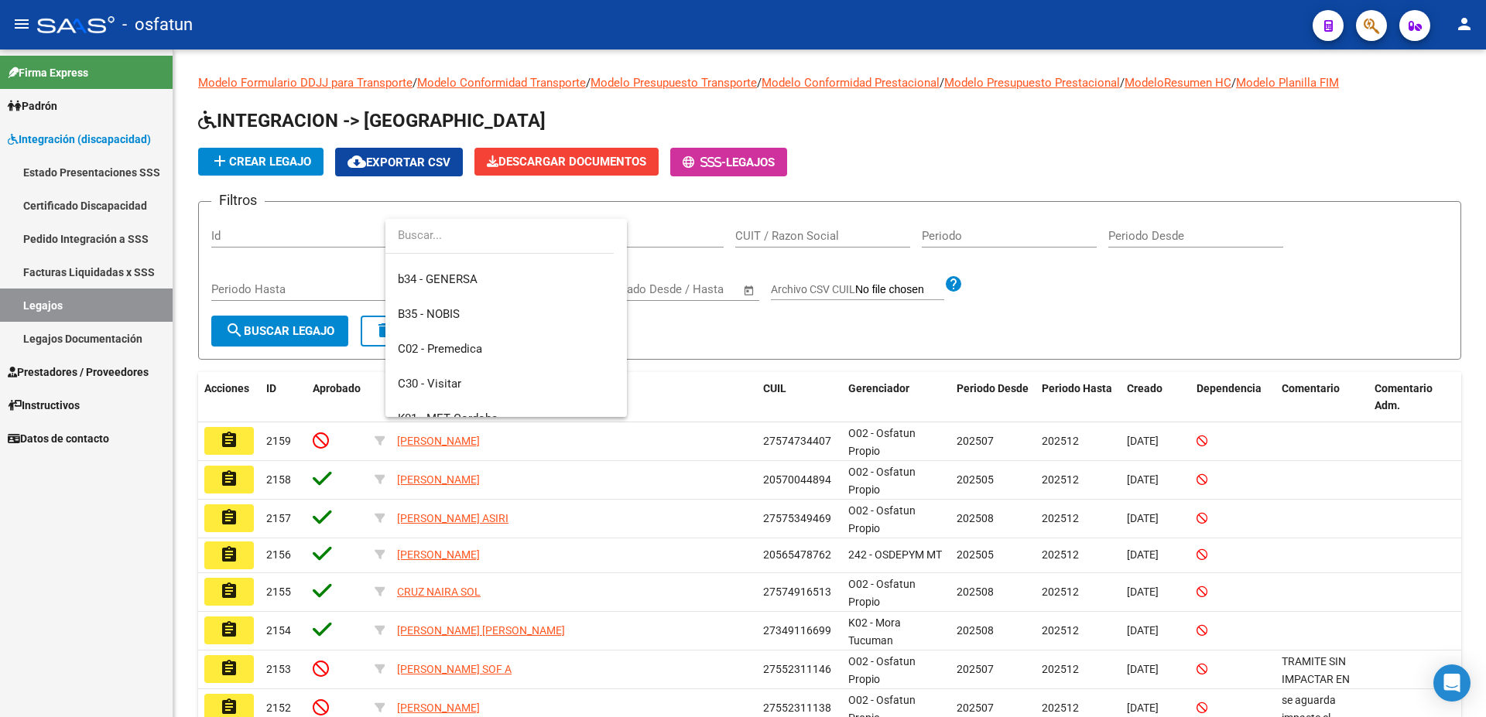
scroll to position [334, 0]
click at [463, 365] on span "B35 - NOBIS" at bounding box center [506, 354] width 217 height 35
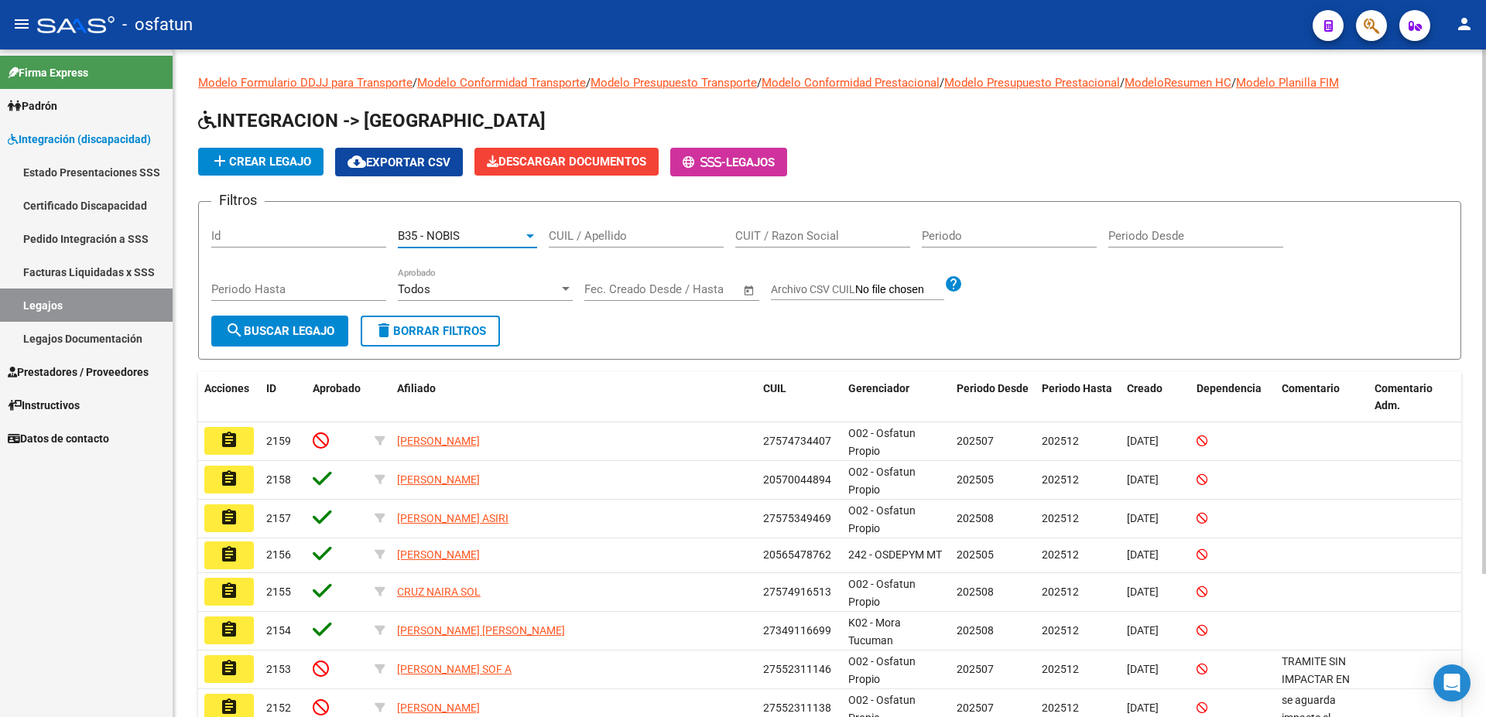
click at [613, 236] on input "CUIL / Apellido" at bounding box center [636, 236] width 175 height 14
type input "cisneros"
click at [318, 330] on span "search Buscar Legajo" at bounding box center [279, 331] width 109 height 14
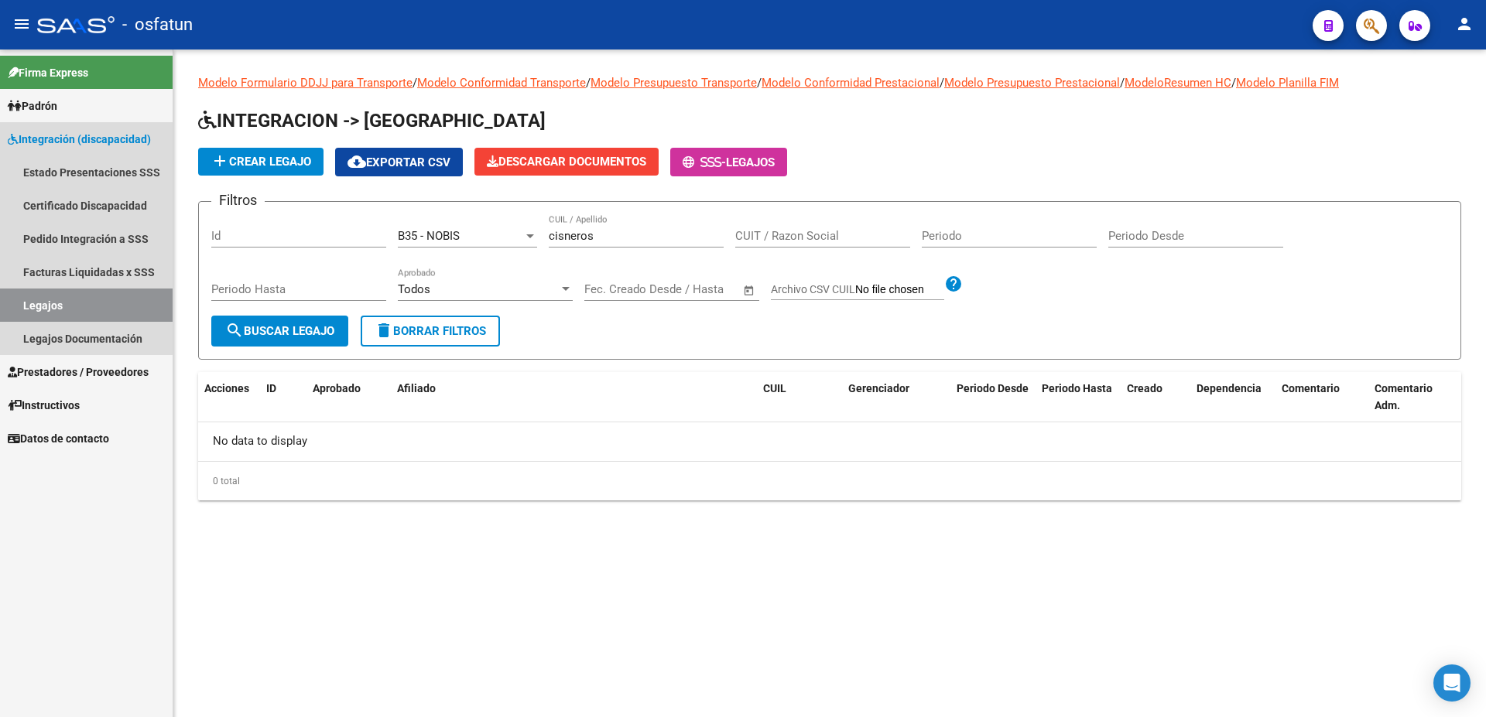
click at [84, 138] on span "Integración (discapacidad)" at bounding box center [79, 139] width 143 height 17
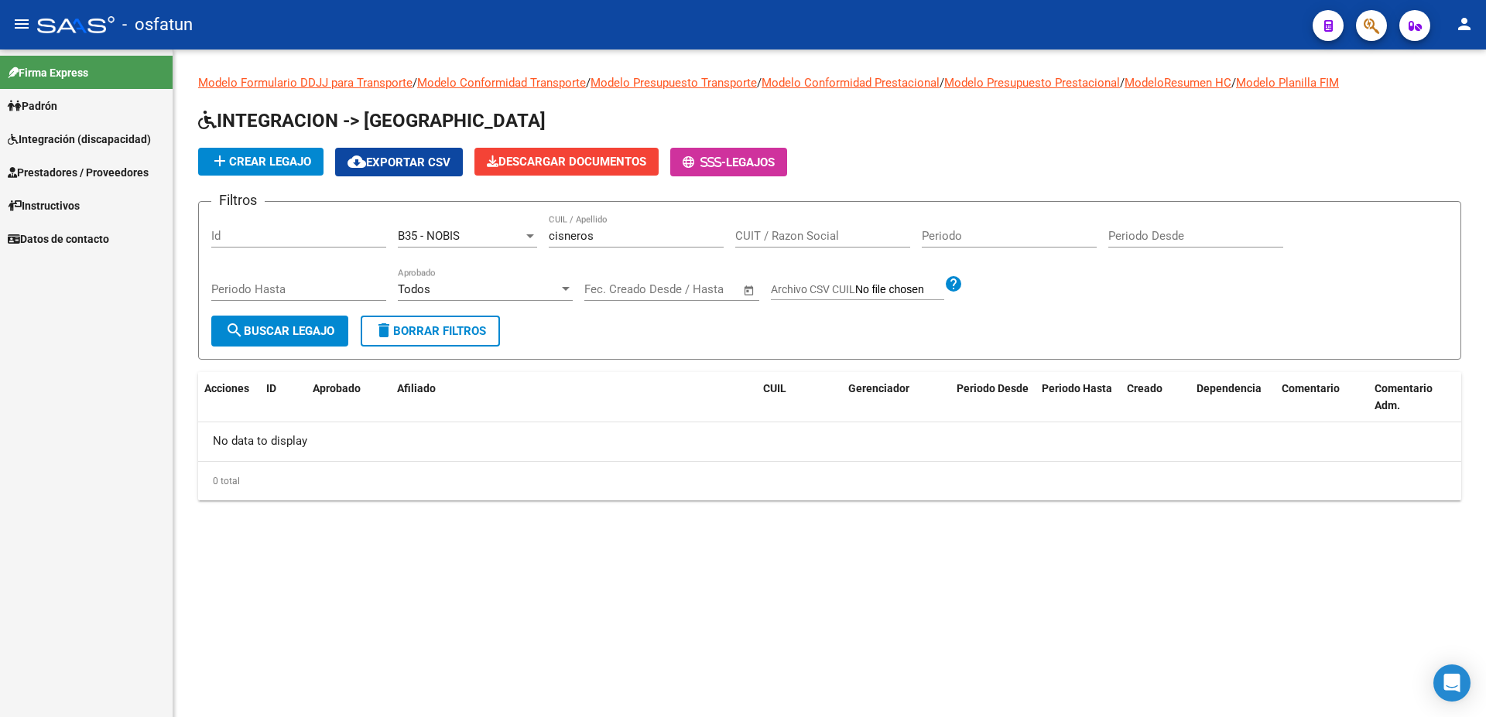
click at [84, 138] on span "Integración (discapacidad)" at bounding box center [79, 139] width 143 height 17
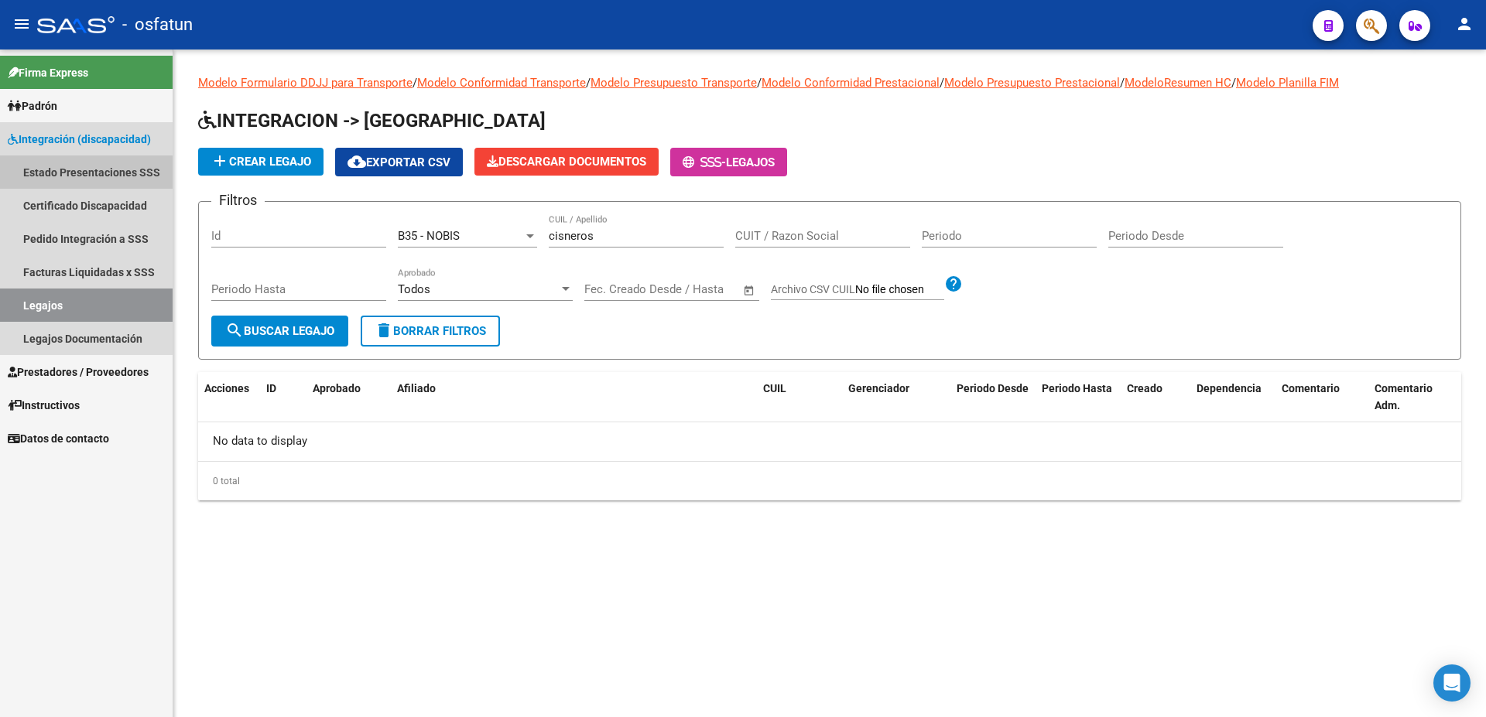
click at [77, 176] on link "Estado Presentaciones SSS" at bounding box center [86, 172] width 173 height 33
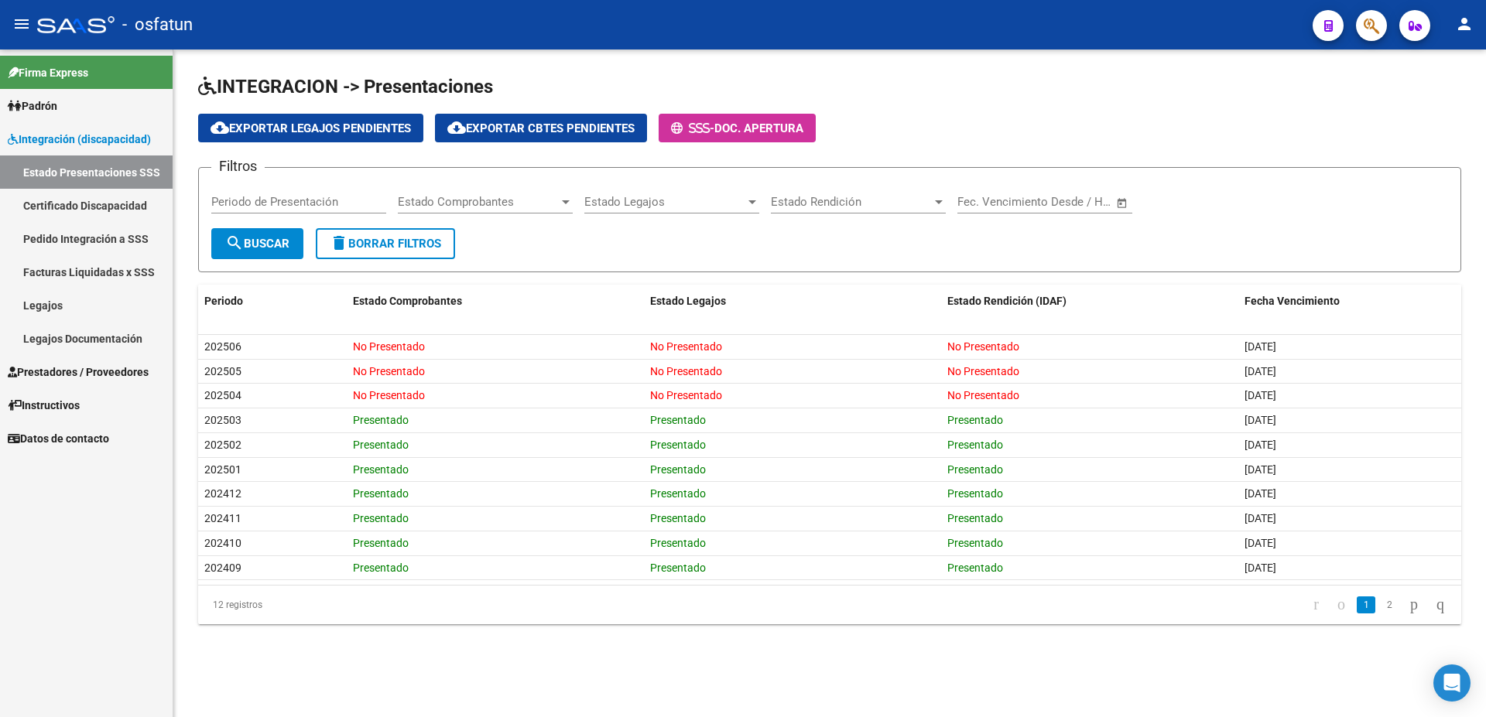
click at [525, 205] on span "Estado Comprobantes" at bounding box center [478, 202] width 161 height 14
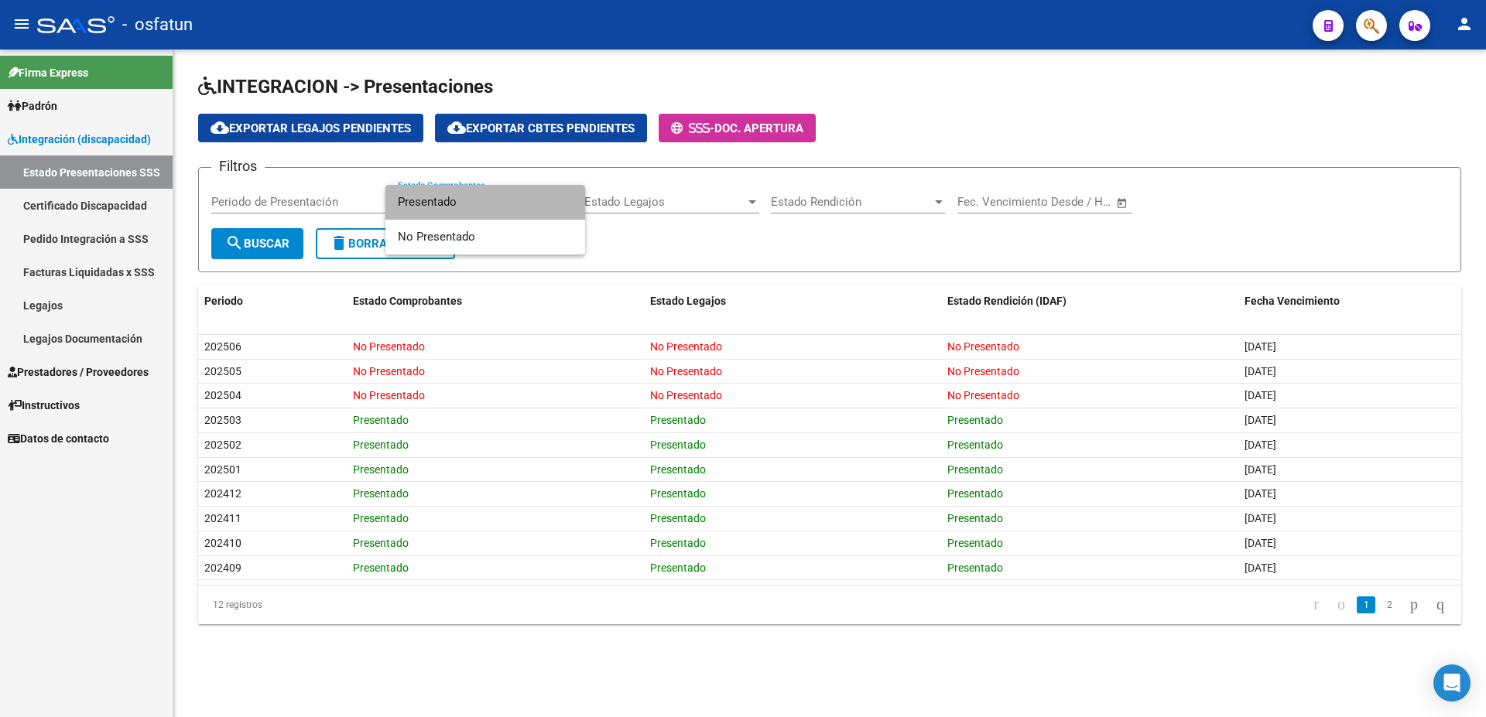
click at [515, 206] on span "Presentado" at bounding box center [485, 202] width 175 height 35
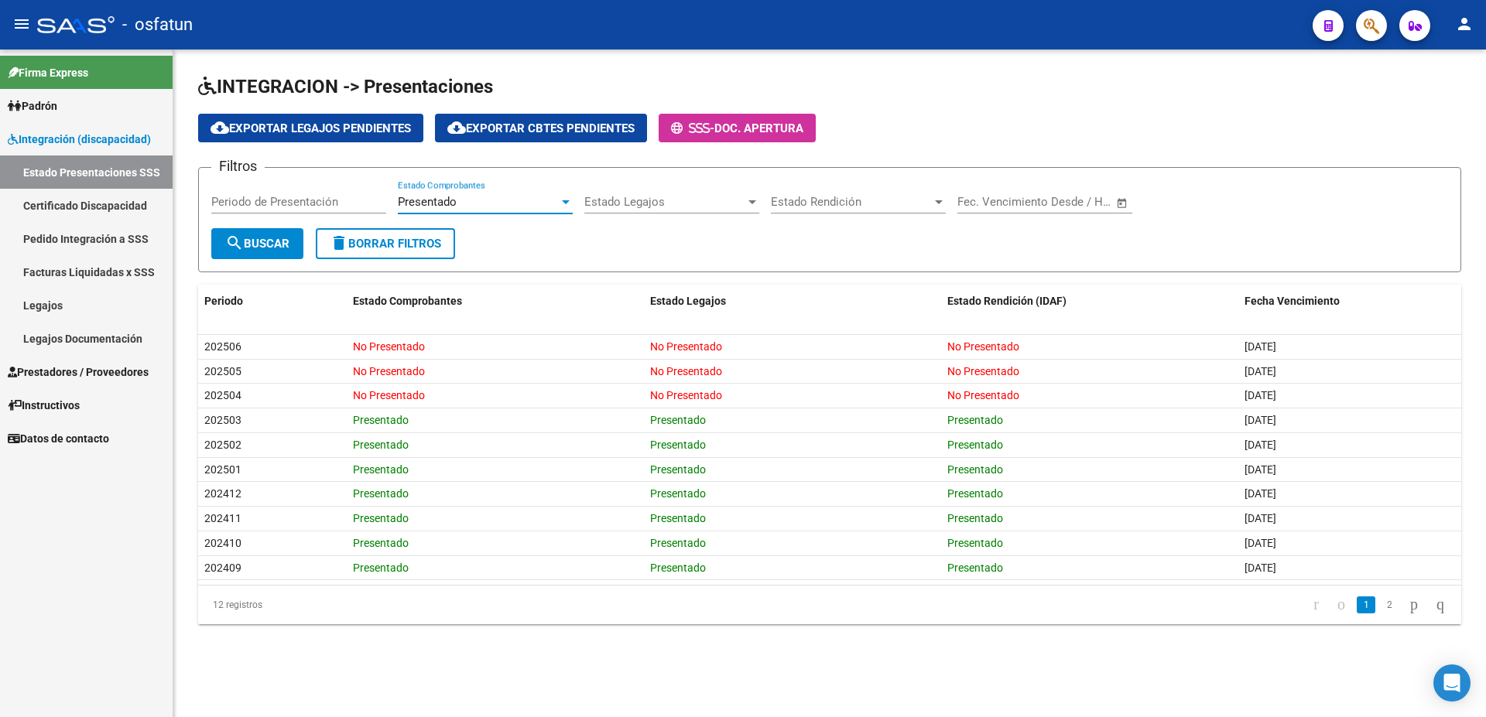
click at [677, 194] on div "Estado Legajos Estado Legajos" at bounding box center [671, 196] width 175 height 33
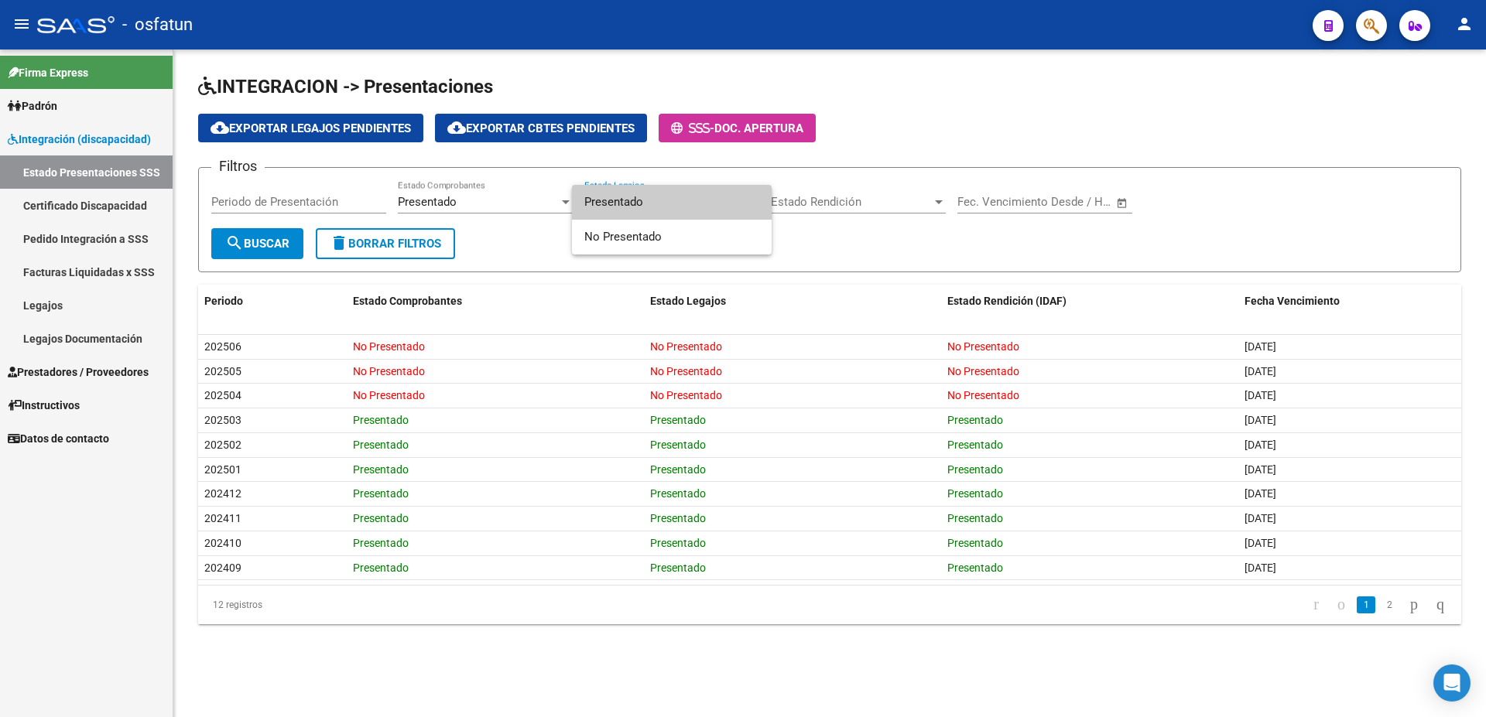
click at [677, 194] on span "Presentado" at bounding box center [671, 202] width 175 height 35
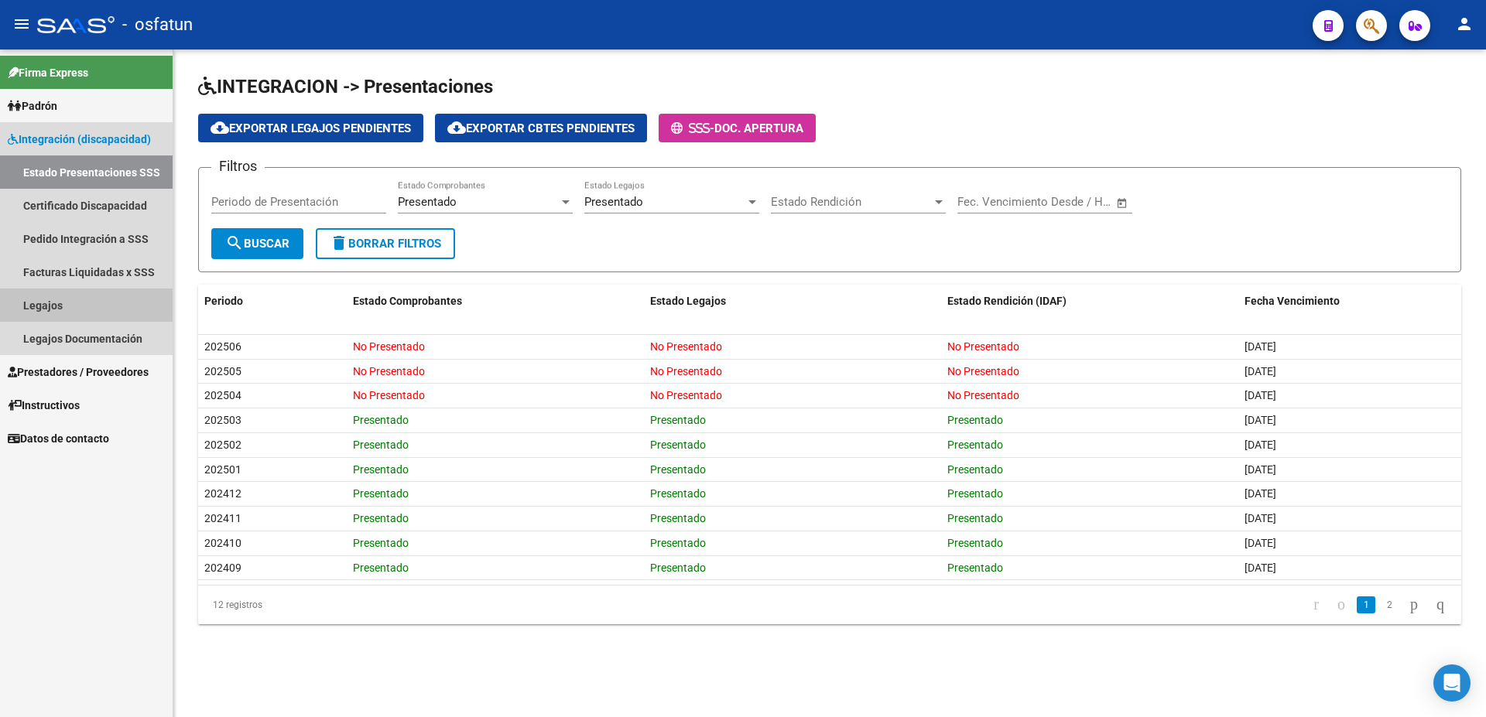
click at [78, 297] on link "Legajos" at bounding box center [86, 305] width 173 height 33
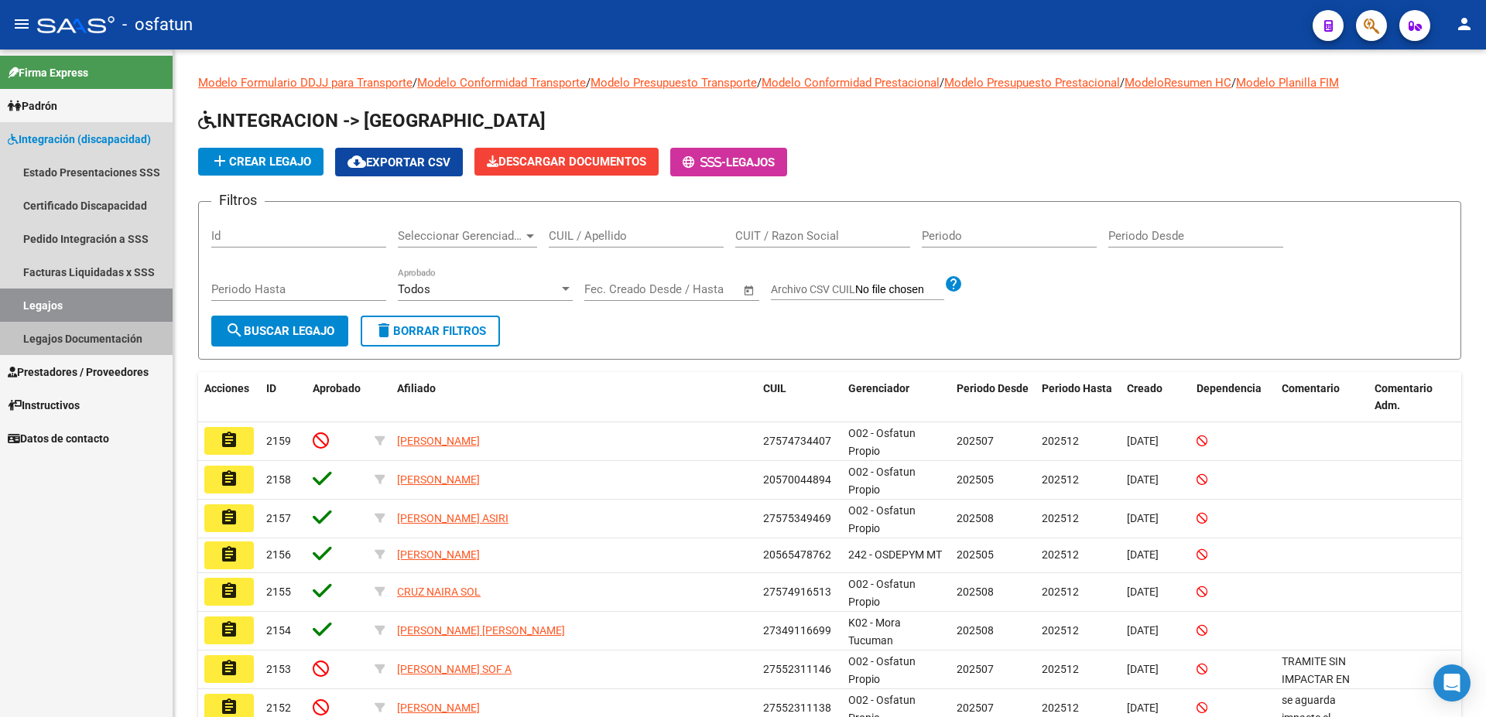
click at [74, 337] on link "Legajos Documentación" at bounding box center [86, 338] width 173 height 33
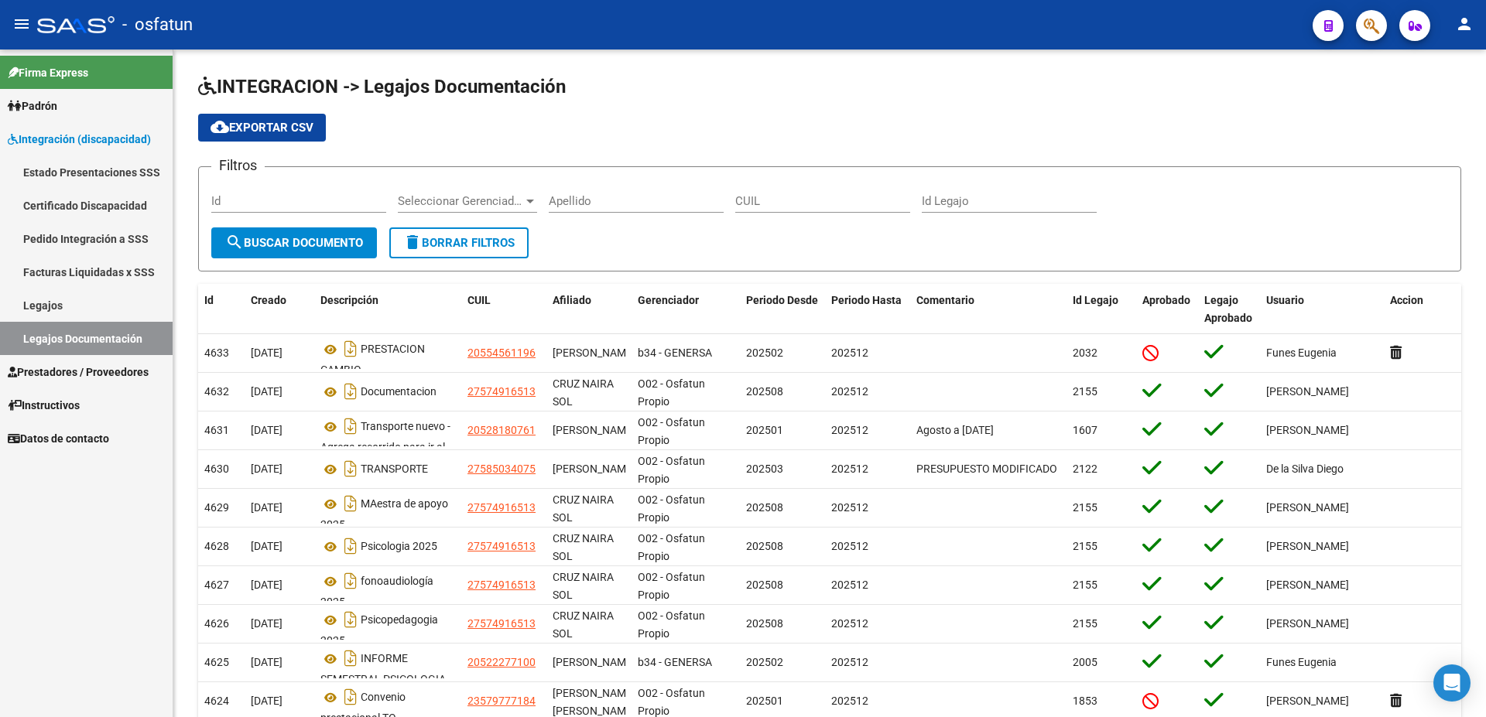
click at [82, 379] on span "Prestadores / Proveedores" at bounding box center [78, 372] width 141 height 17
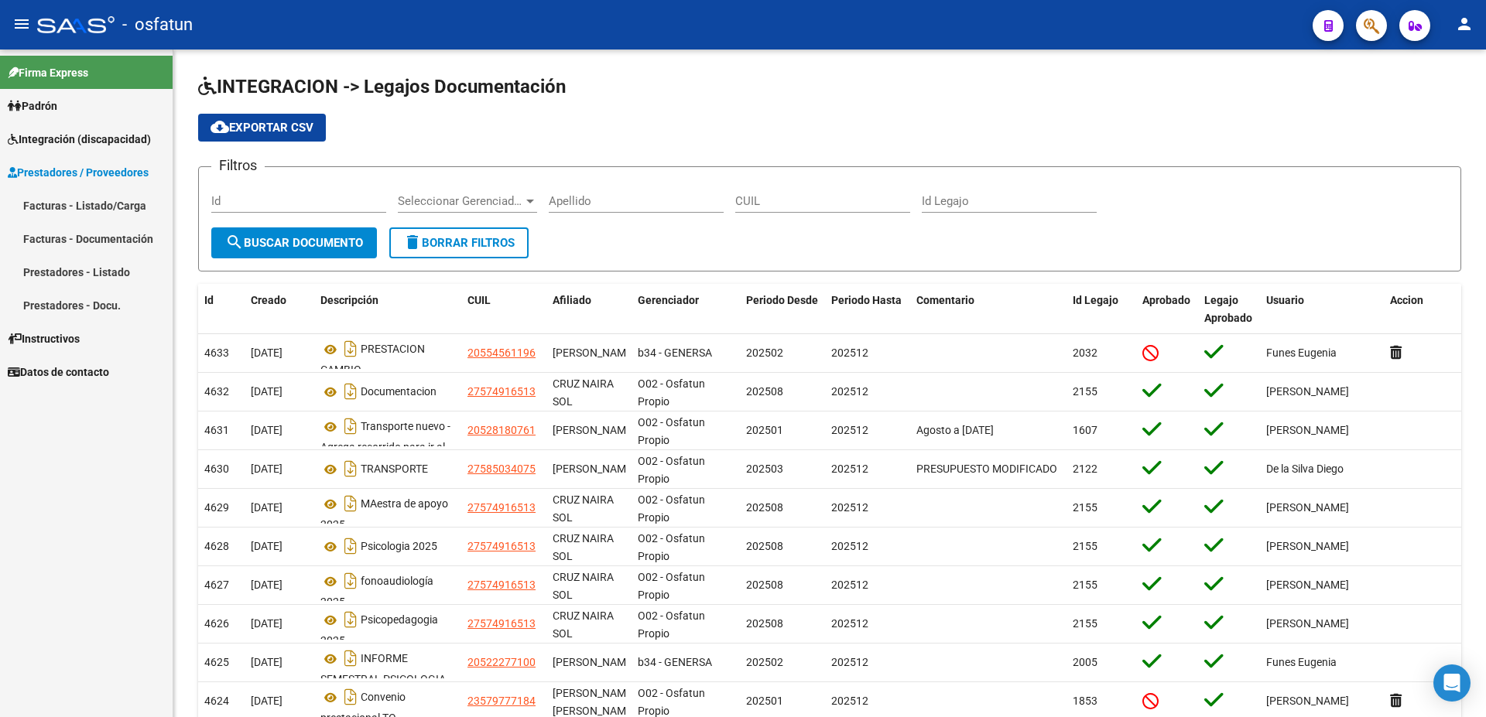
click at [82, 203] on link "Facturas - Listado/Carga" at bounding box center [86, 205] width 173 height 33
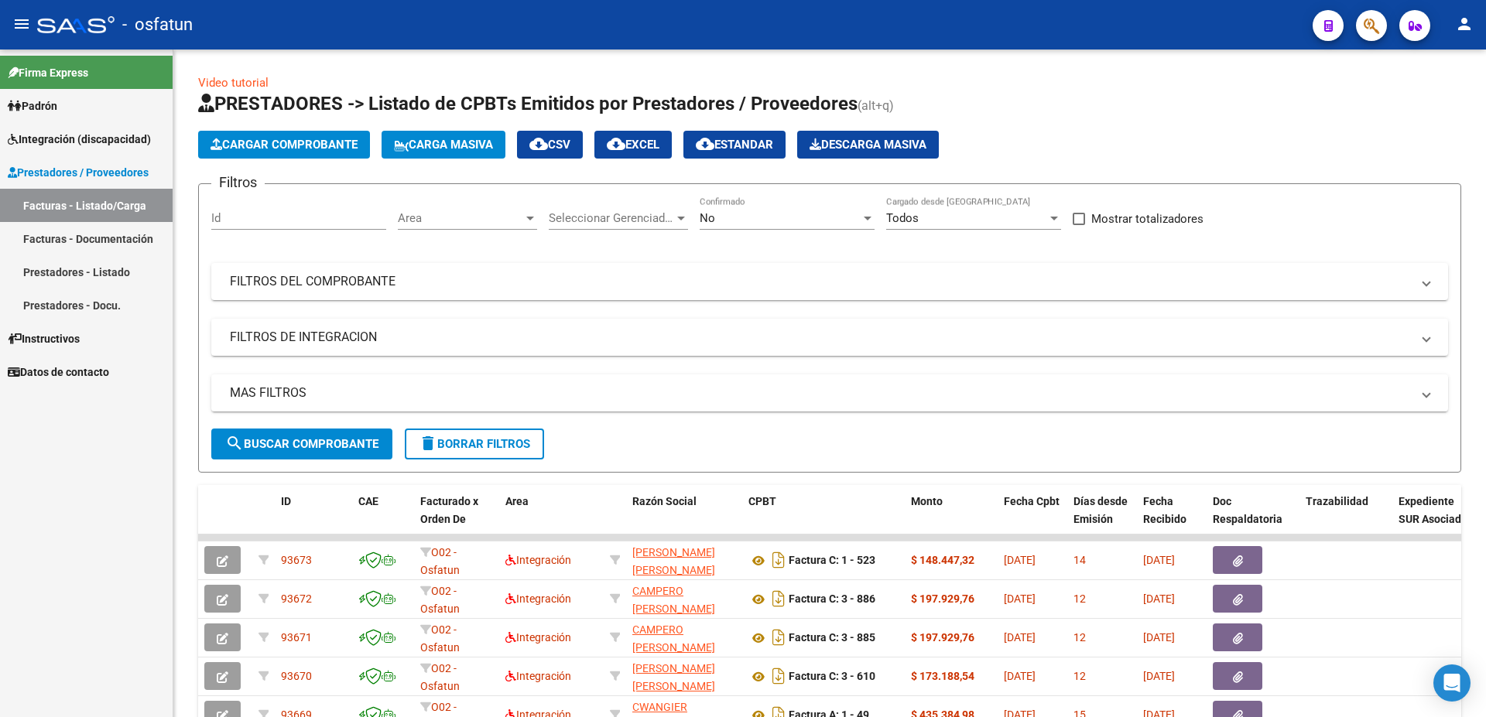
scroll to position [1, 0]
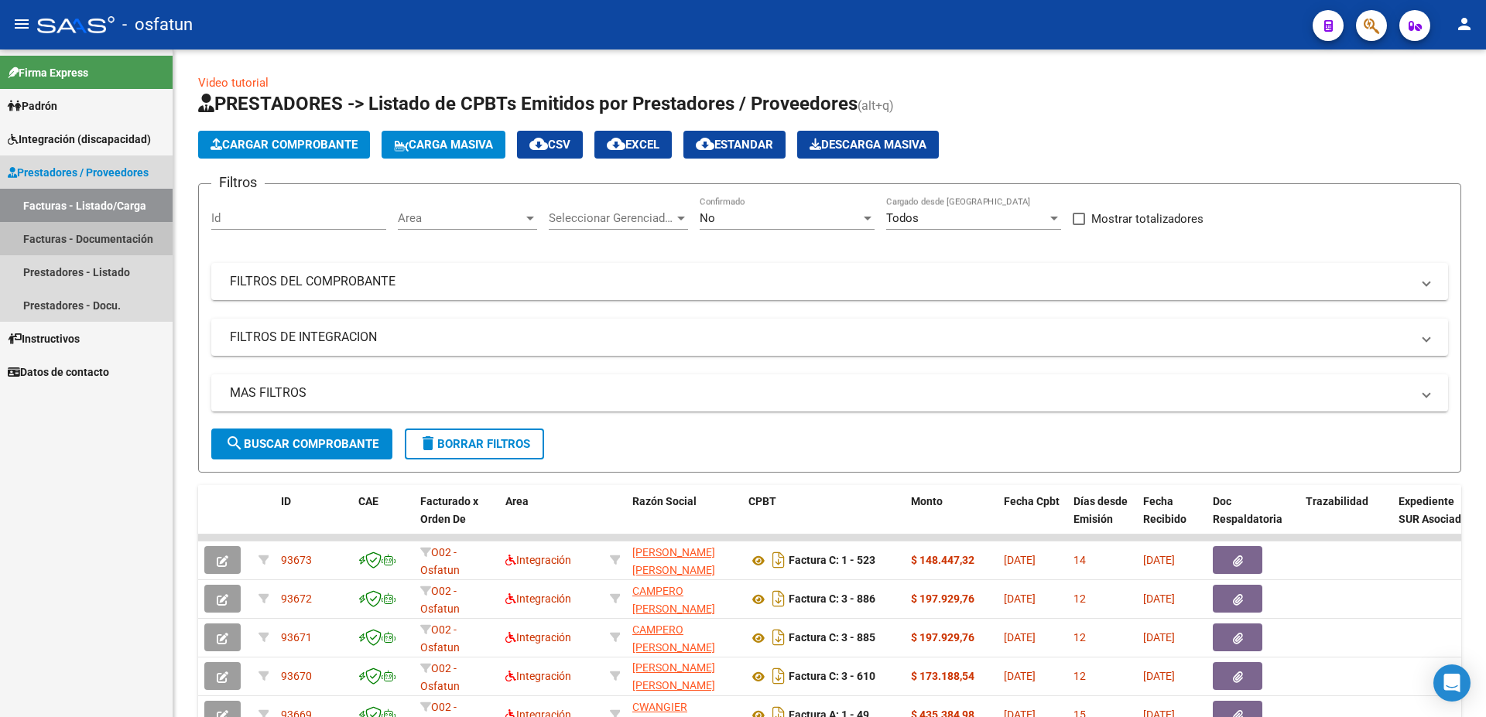
click at [52, 239] on link "Facturas - Documentación" at bounding box center [86, 238] width 173 height 33
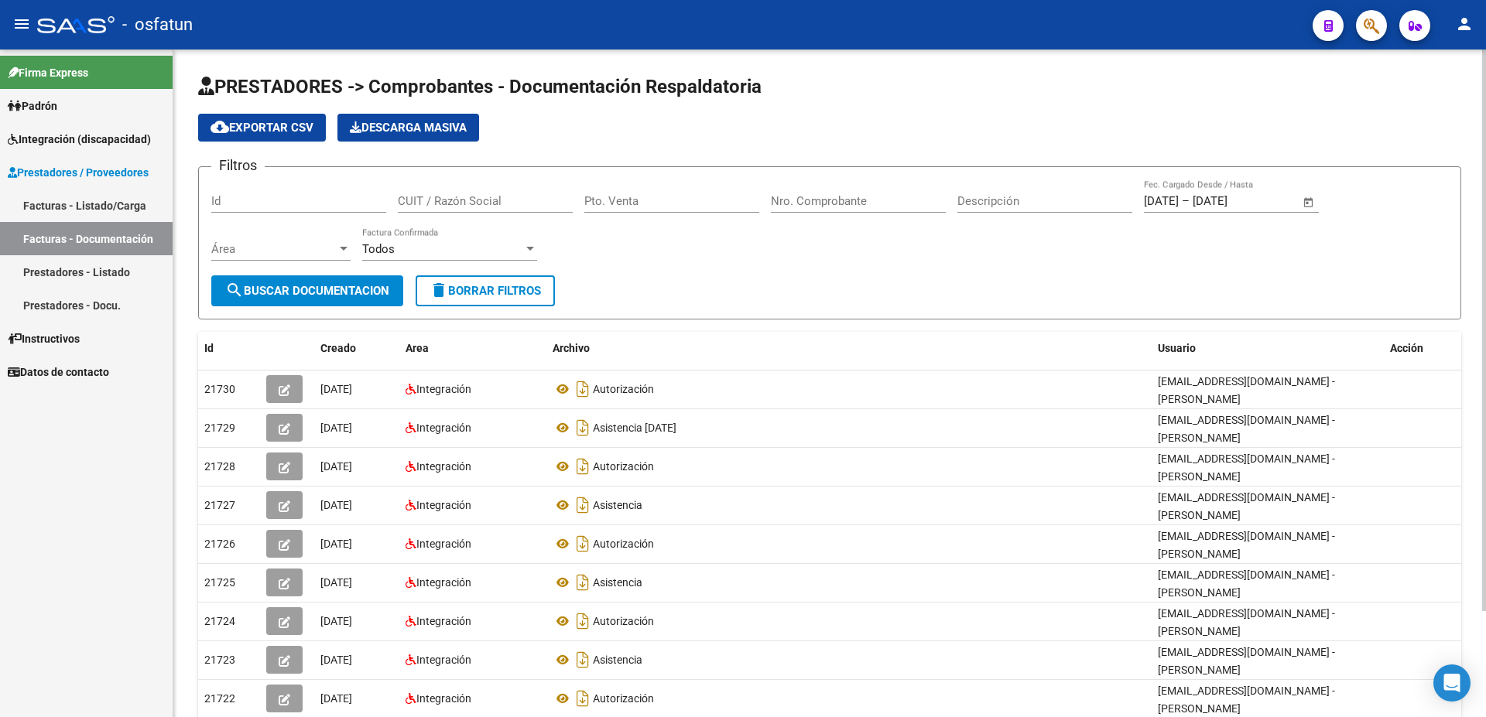
click at [665, 205] on input "Pto. Venta" at bounding box center [671, 201] width 175 height 14
click at [663, 205] on input "Pto. Venta" at bounding box center [671, 201] width 175 height 14
click at [699, 286] on form "Filtros Id CUIT / Razón Social Pto. Venta Nro. Comprobante Descripción [DATE] […" at bounding box center [829, 242] width 1263 height 153
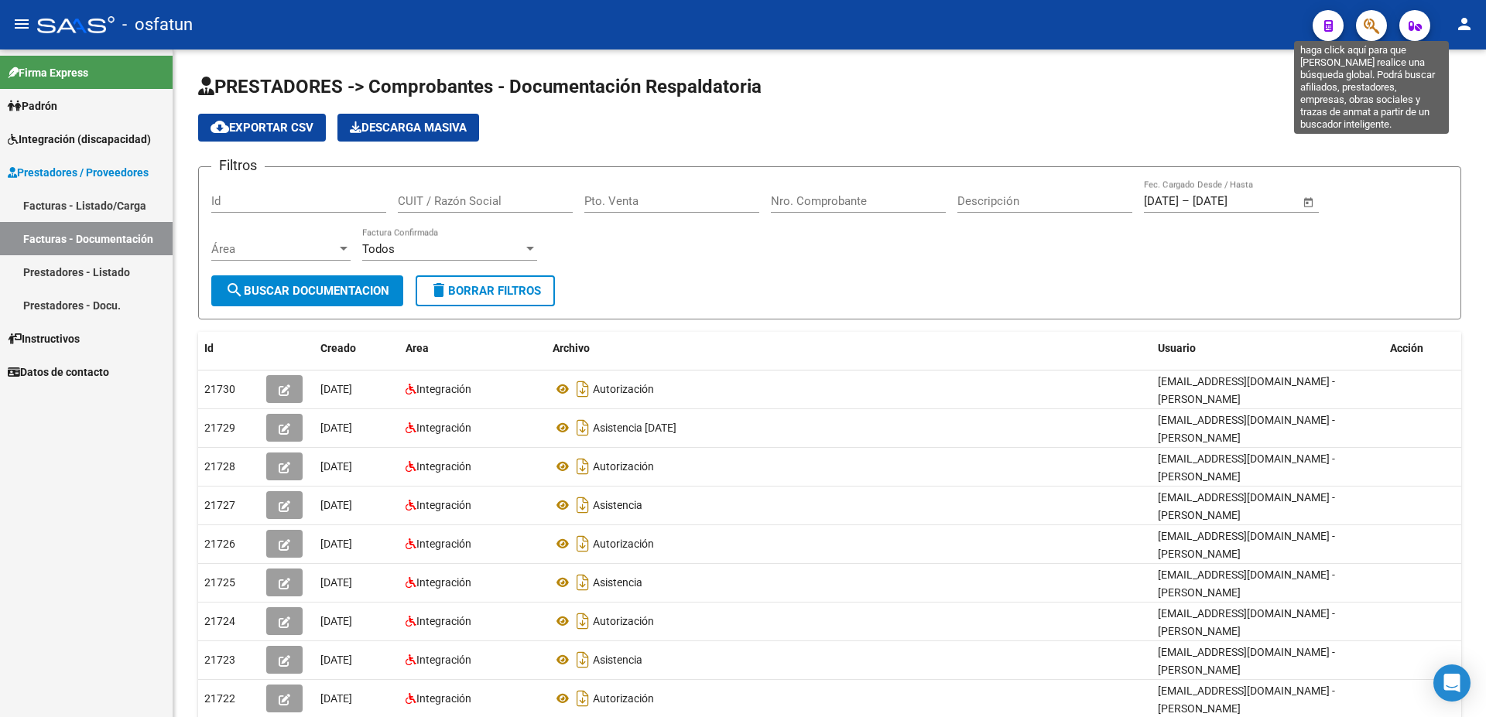
click at [1373, 22] on icon "button" at bounding box center [1370, 26] width 15 height 18
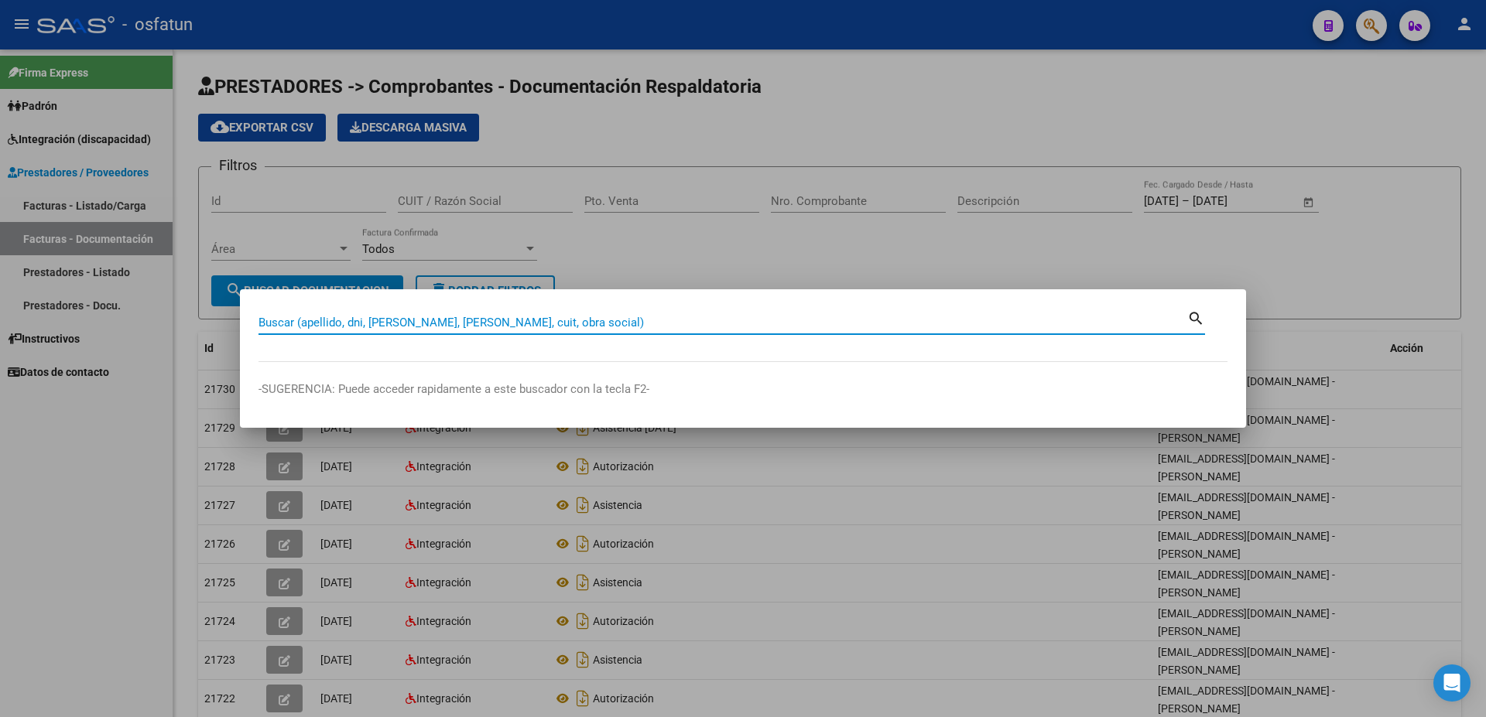
click at [478, 322] on input "Buscar (apellido, dni, [PERSON_NAME], [PERSON_NAME], cuit, obra social)" at bounding box center [722, 323] width 928 height 14
type input "46999714"
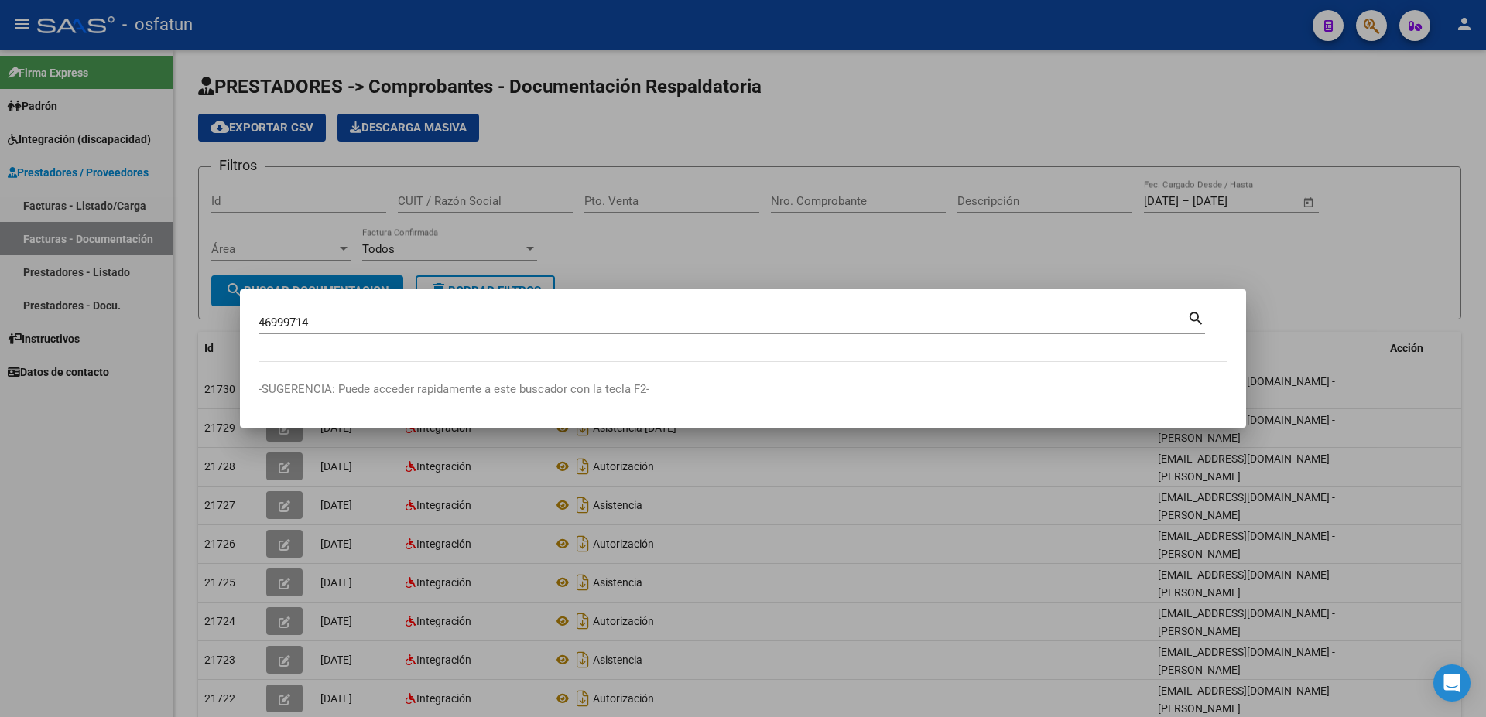
click at [1191, 325] on mat-icon "search" at bounding box center [1196, 317] width 18 height 19
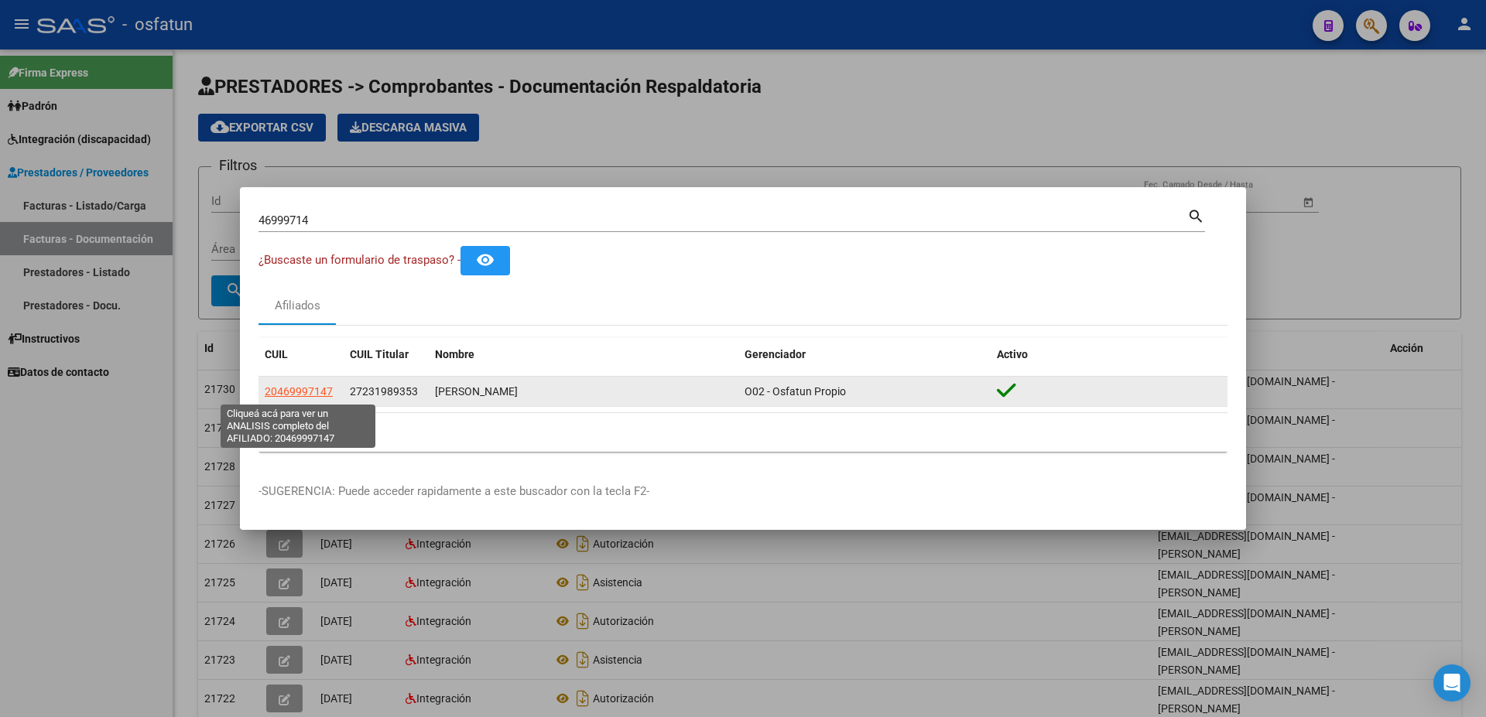
click at [312, 392] on span "20469997147" at bounding box center [299, 391] width 68 height 12
type textarea "20469997147"
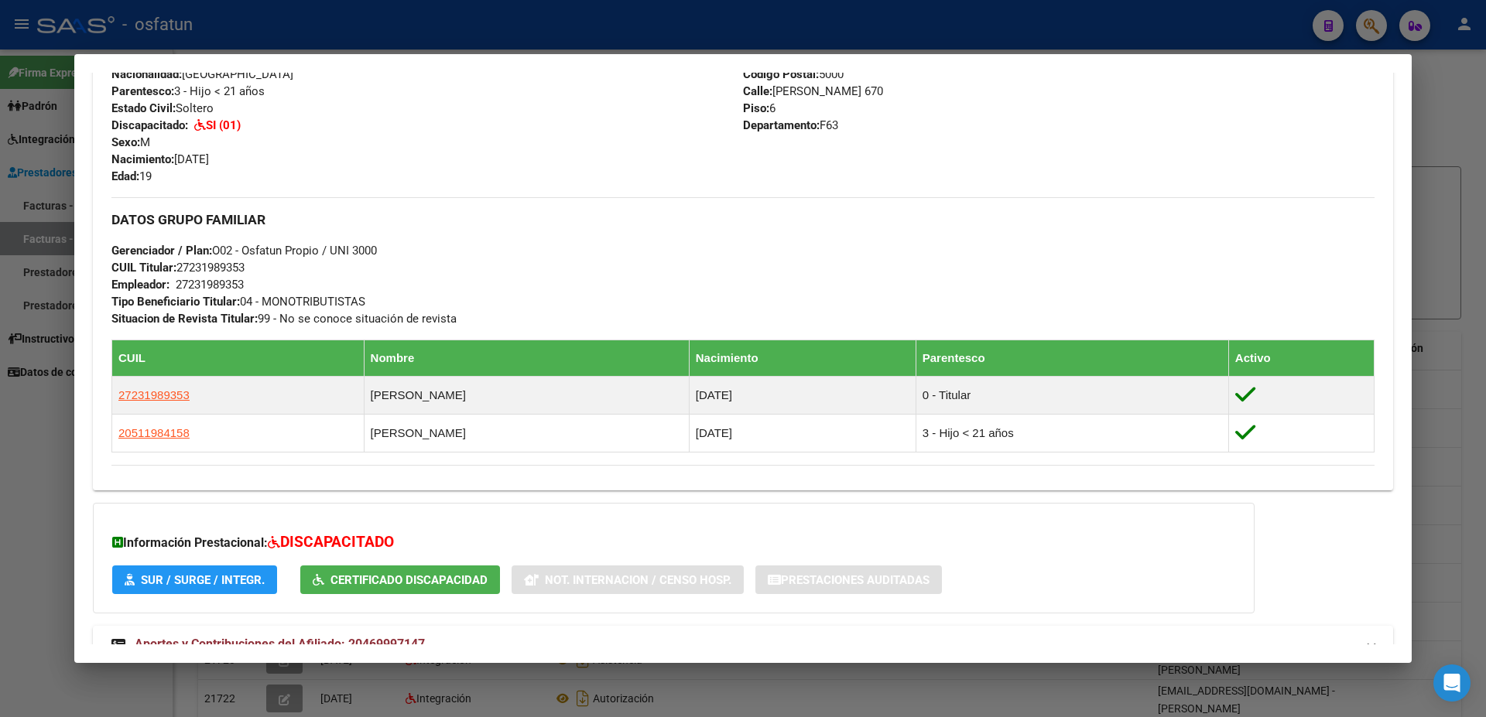
scroll to position [668, 0]
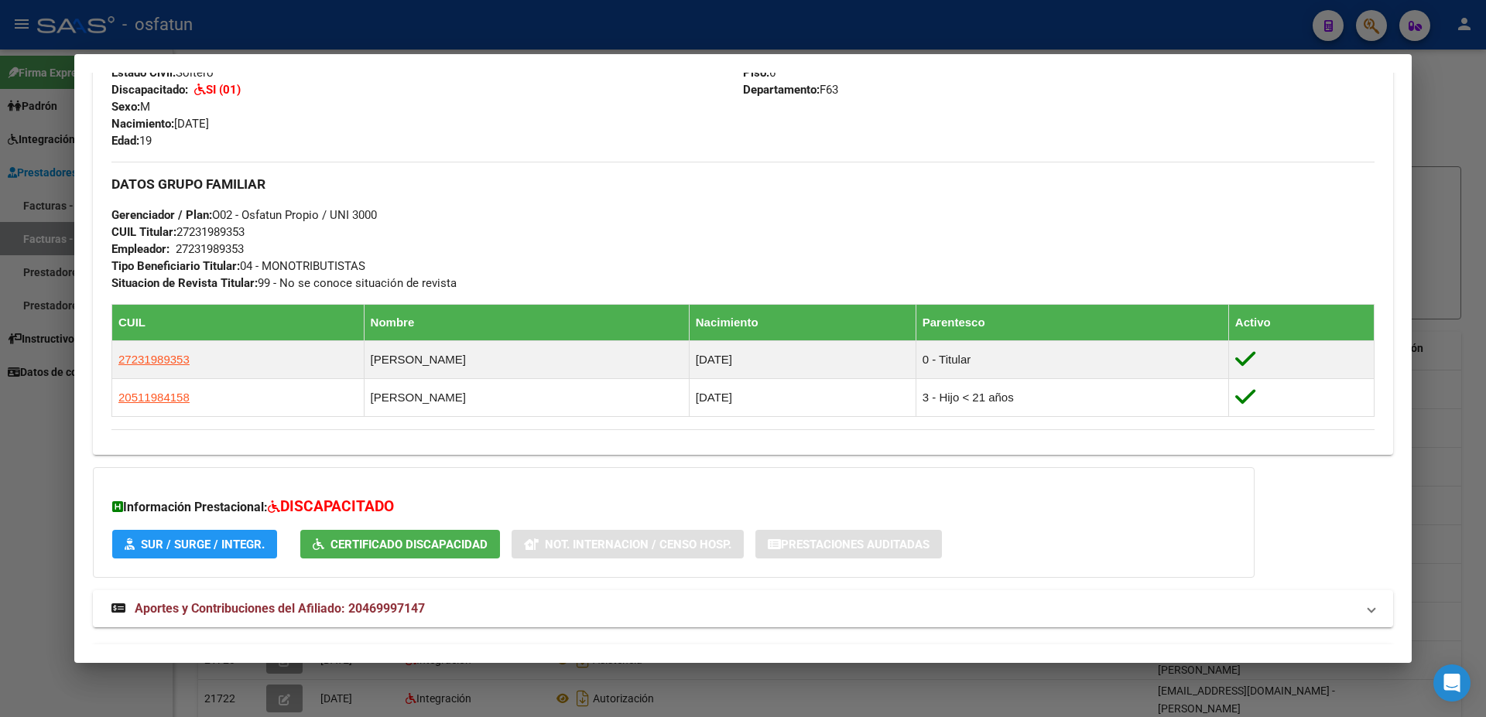
click at [243, 535] on button "SUR / SURGE / INTEGR." at bounding box center [194, 544] width 165 height 29
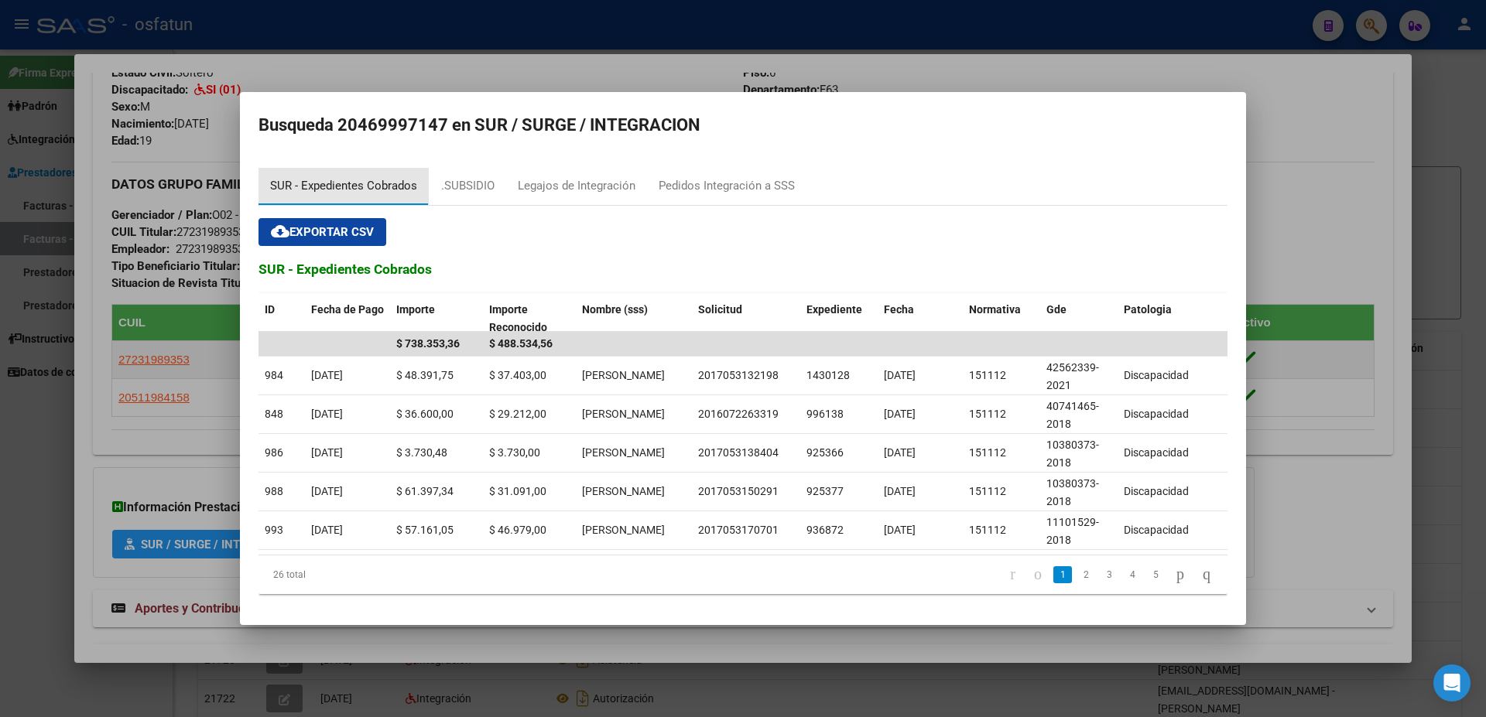
click at [346, 182] on div "SUR - Expedientes Cobrados" at bounding box center [343, 186] width 147 height 18
click at [1076, 583] on link "2" at bounding box center [1085, 574] width 19 height 17
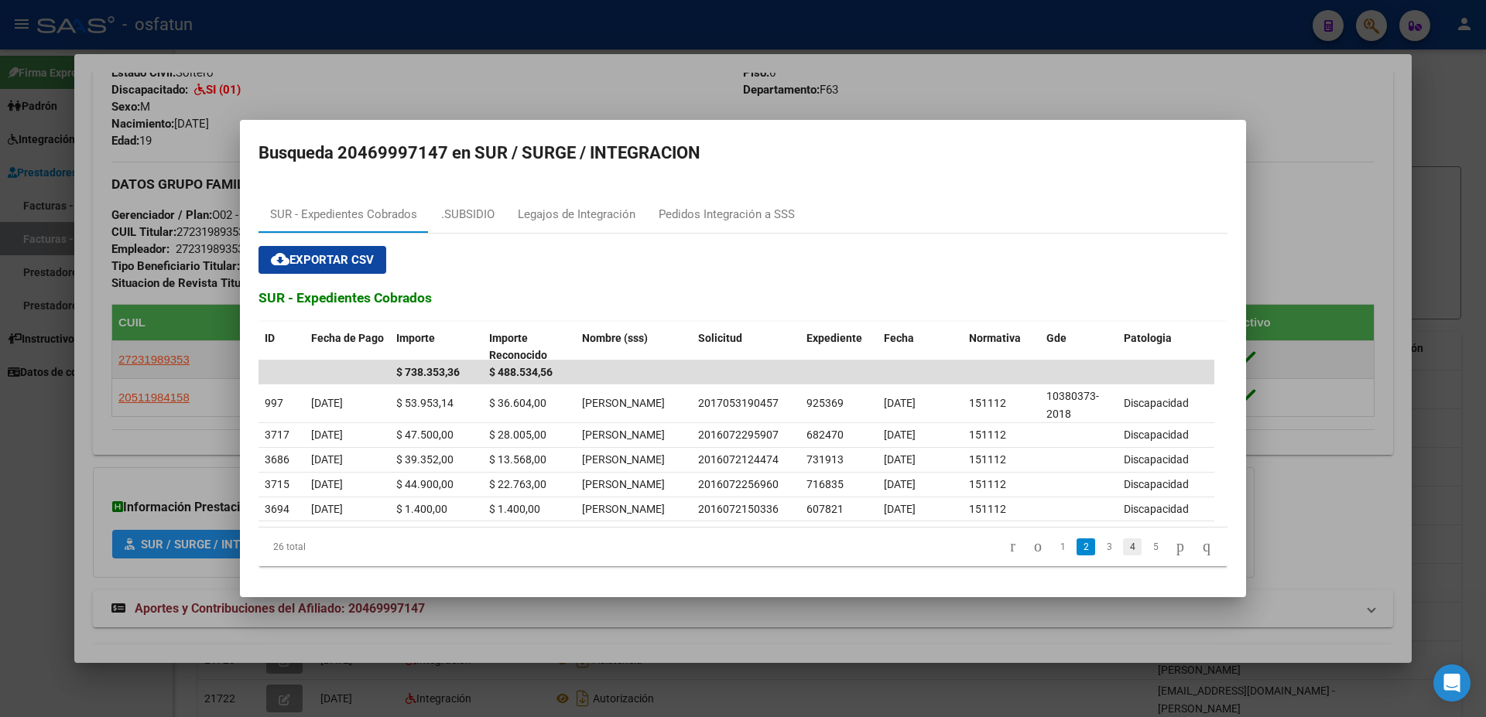
click at [1123, 556] on link "4" at bounding box center [1132, 547] width 19 height 17
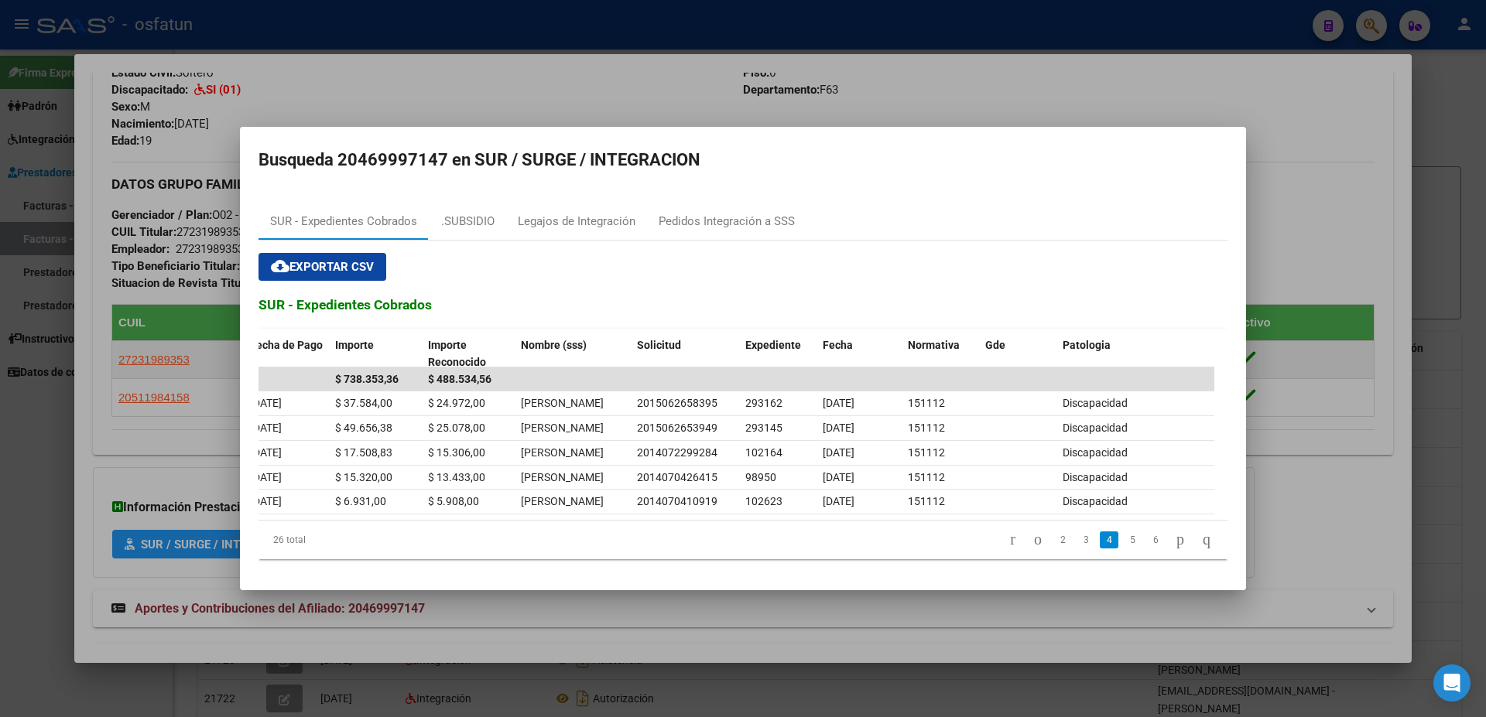
scroll to position [0, 0]
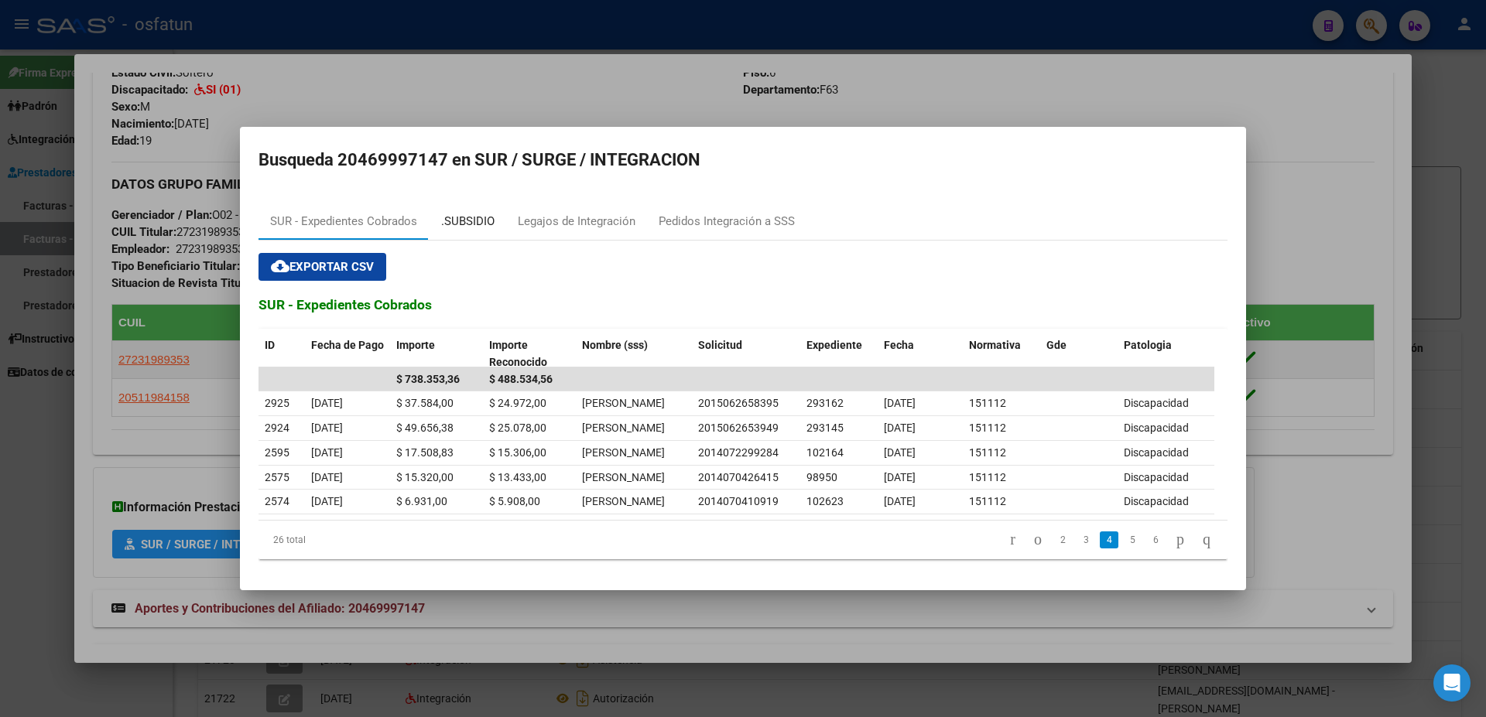
click at [471, 213] on div ".SUBSIDIO" at bounding box center [467, 222] width 53 height 18
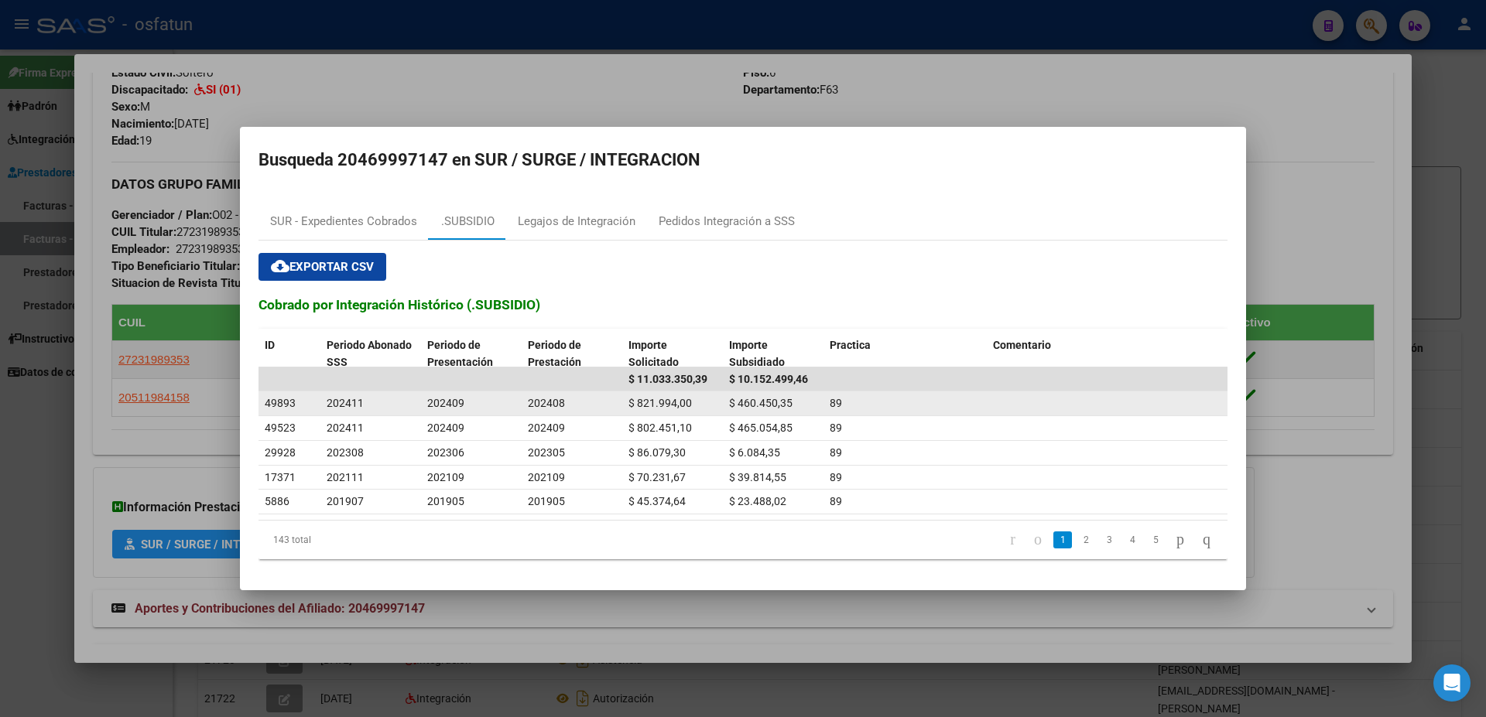
click at [282, 407] on span "49893" at bounding box center [280, 403] width 31 height 12
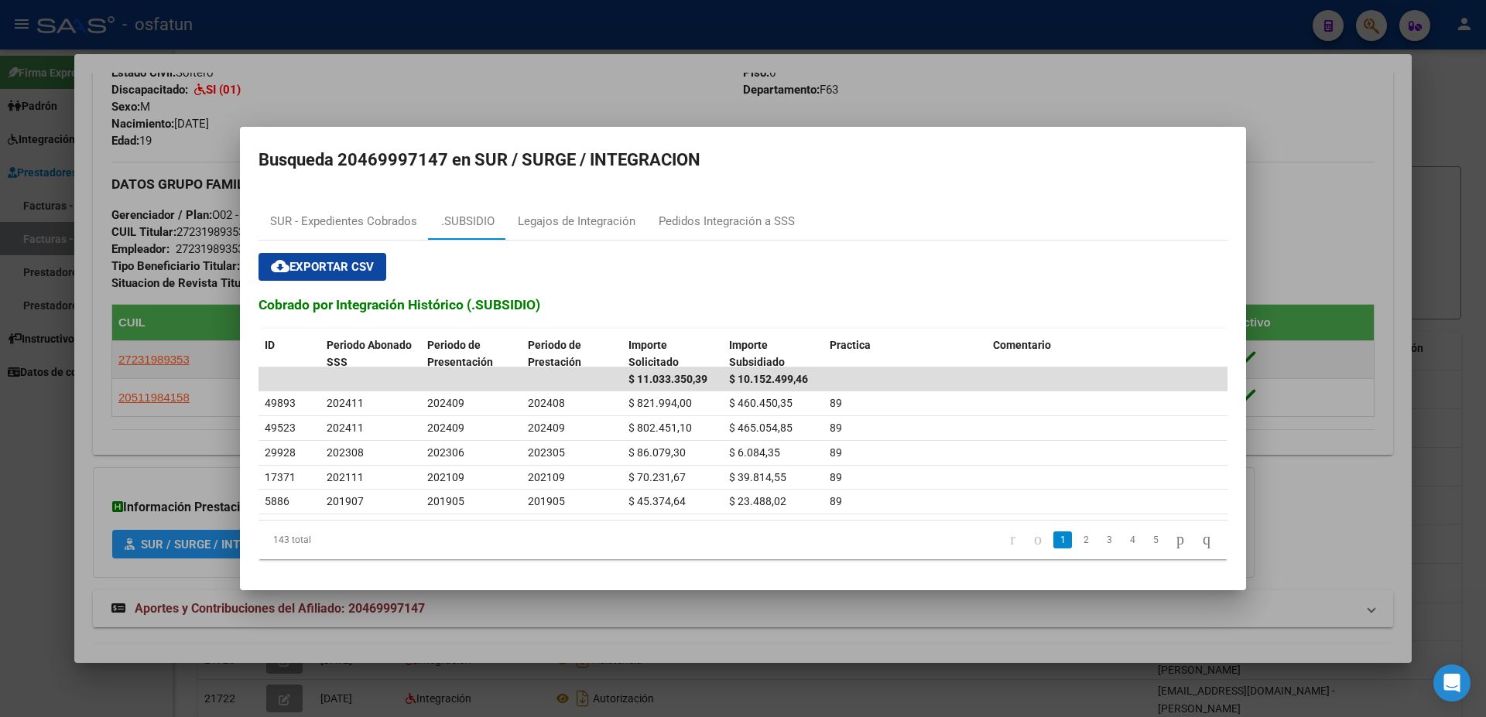
click at [1050, 103] on div at bounding box center [743, 358] width 1486 height 717
